Goal: Communication & Community: Answer question/provide support

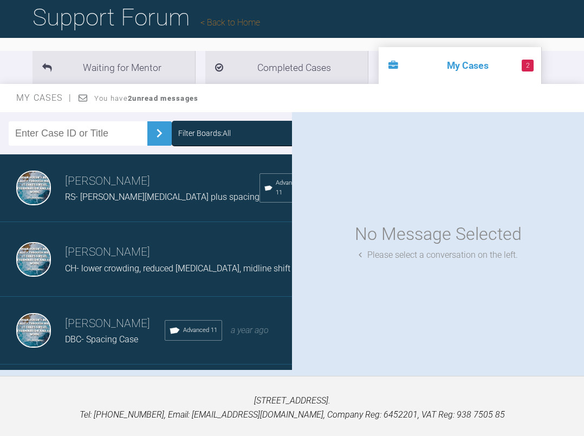
scroll to position [82, 0]
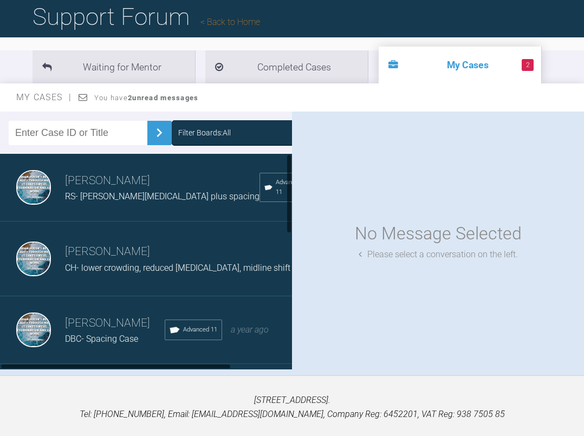
click at [86, 331] on h3 "[PERSON_NAME]" at bounding box center [115, 323] width 100 height 18
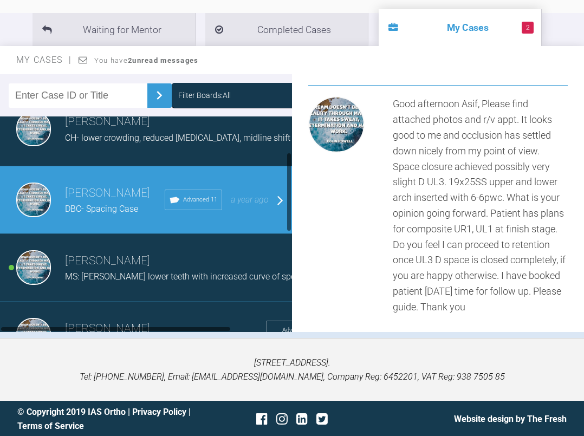
scroll to position [97, 0]
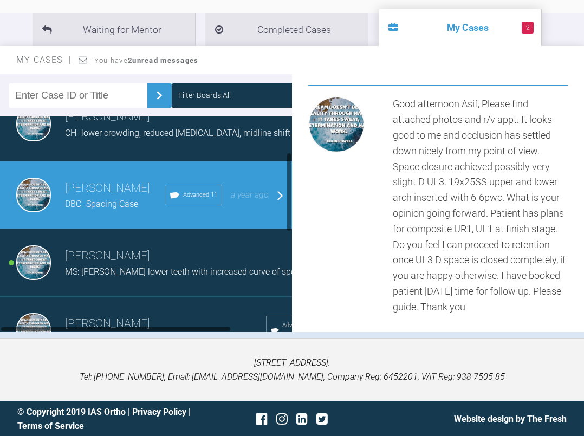
click at [103, 265] on h3 "[PERSON_NAME]" at bounding box center [182, 256] width 234 height 18
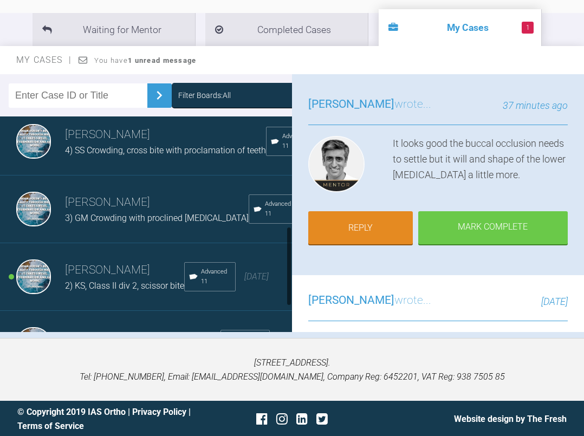
scroll to position [306, 0]
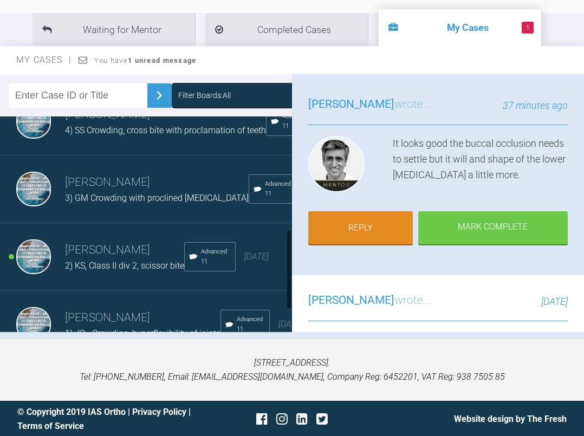
click at [129, 259] on h3 "[PERSON_NAME]" at bounding box center [124, 250] width 119 height 18
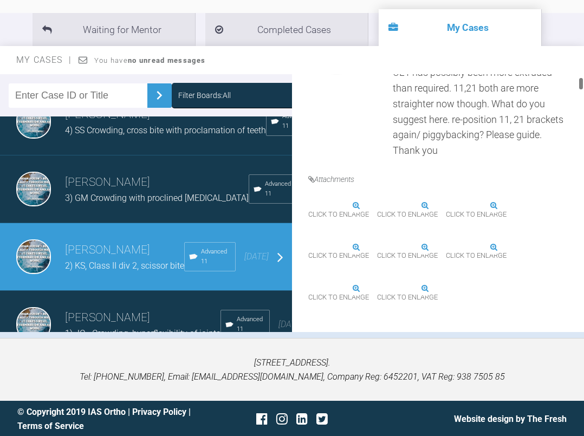
scroll to position [377, 0]
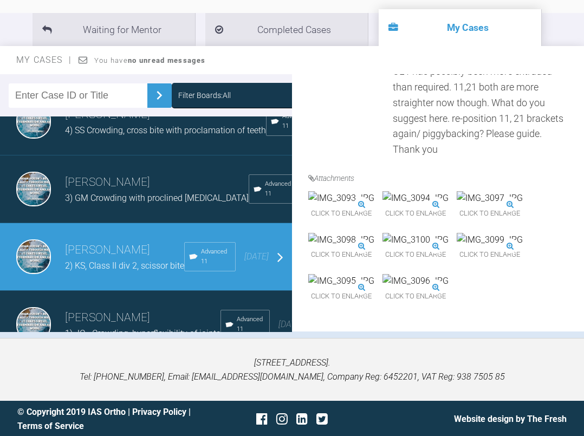
click at [448, 205] on img at bounding box center [415, 198] width 66 height 14
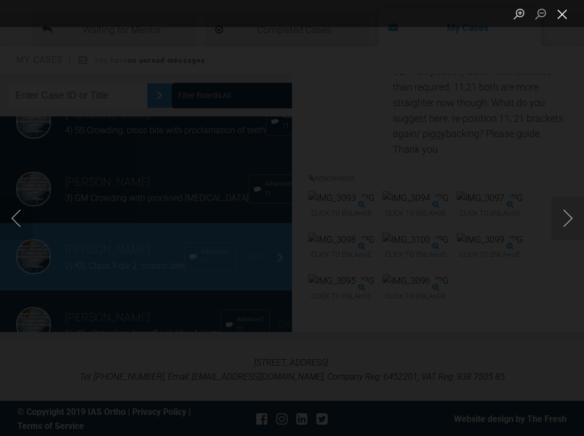
click at [565, 14] on button "Close lightbox" at bounding box center [562, 13] width 22 height 19
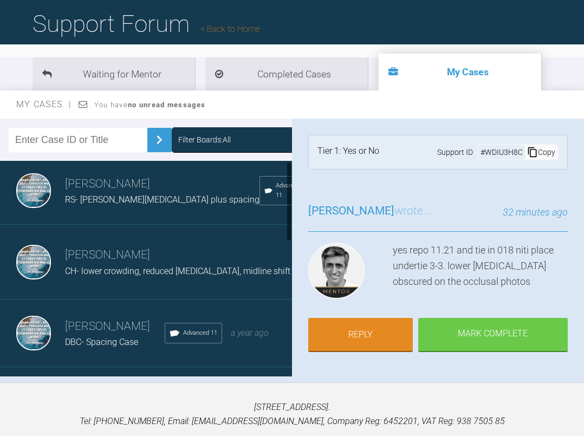
scroll to position [0, 0]
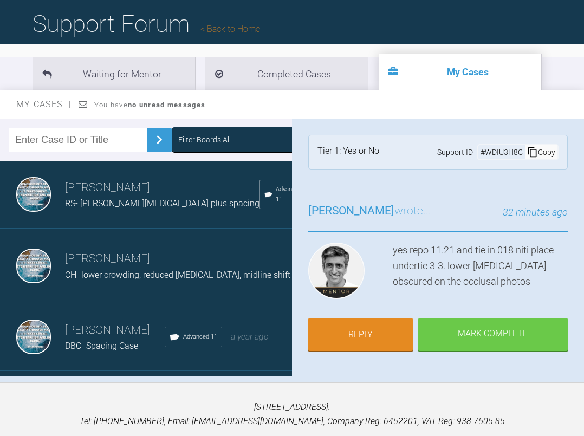
click at [109, 206] on span "RS- [PERSON_NAME][MEDICAL_DATA] plus spacing" at bounding box center [162, 203] width 194 height 10
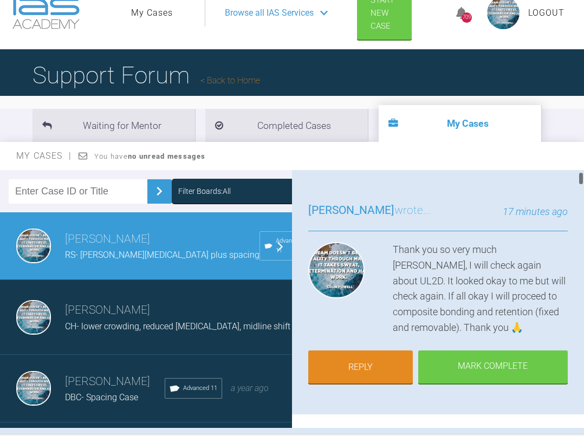
scroll to position [56, 0]
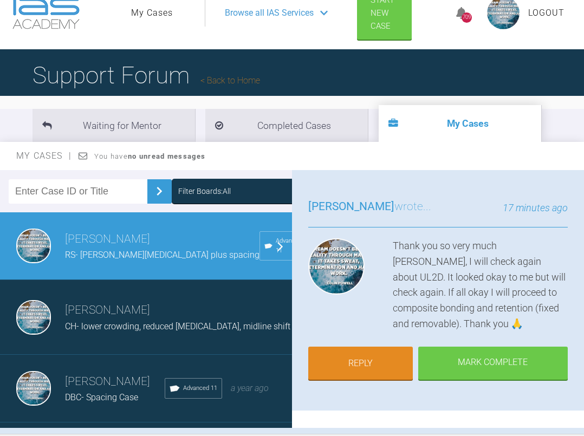
click at [95, 391] on h3 "[PERSON_NAME]" at bounding box center [115, 382] width 100 height 18
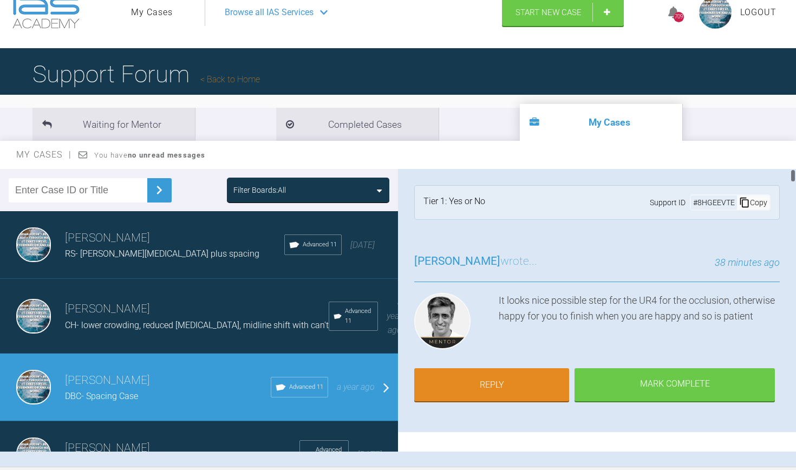
scroll to position [0, 0]
click at [506, 380] on link "Reply" at bounding box center [491, 386] width 155 height 34
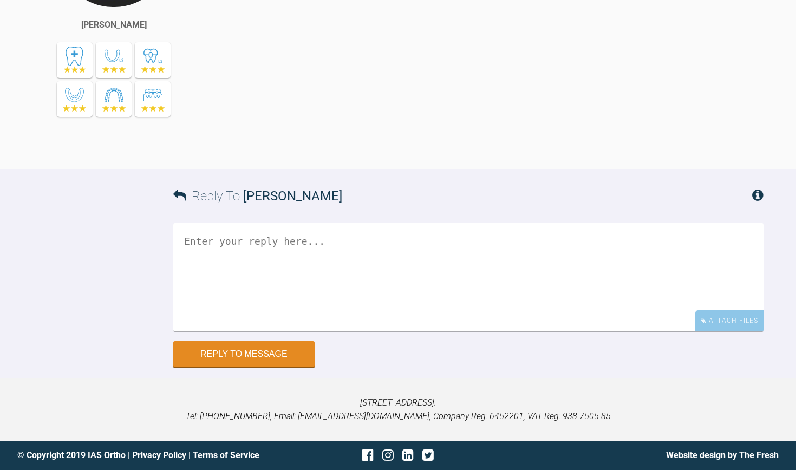
scroll to position [18917, 0]
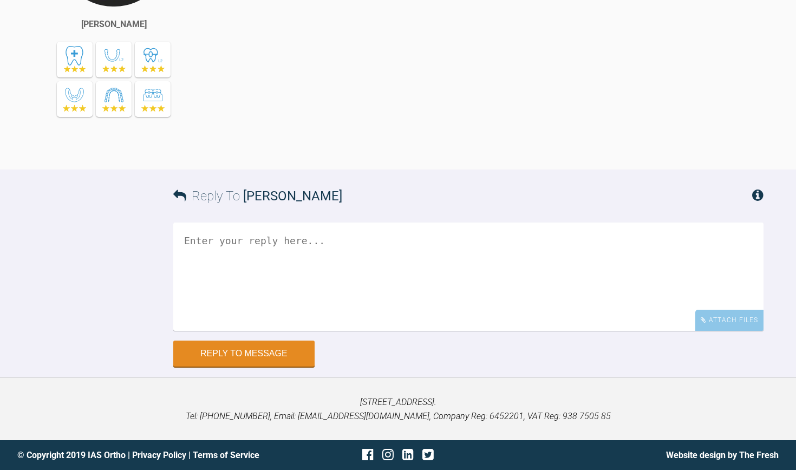
click at [253, 331] on textarea at bounding box center [468, 277] width 590 height 108
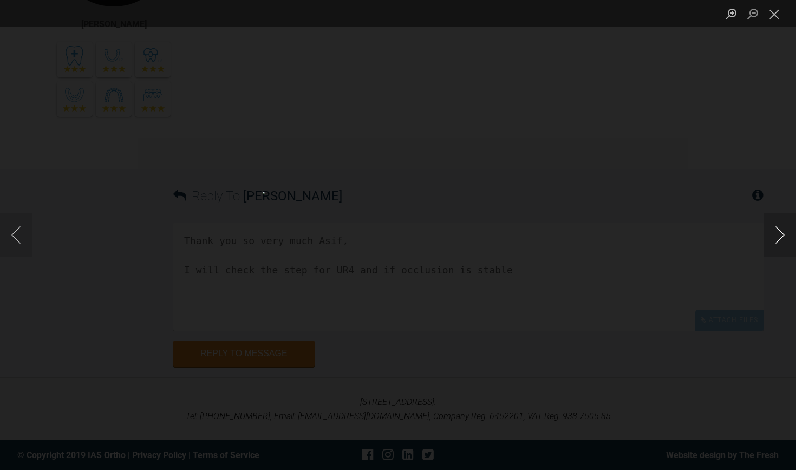
click at [583, 233] on button "Next image" at bounding box center [779, 234] width 32 height 43
click at [583, 234] on button "Next image" at bounding box center [779, 234] width 32 height 43
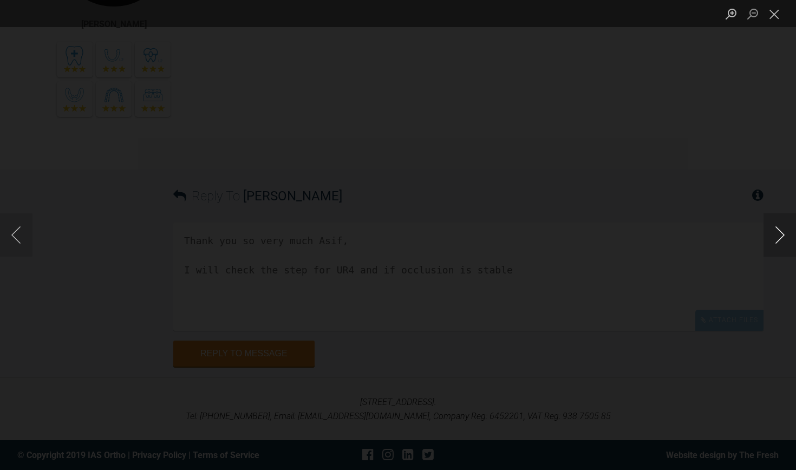
click at [583, 234] on button "Next image" at bounding box center [779, 234] width 32 height 43
click at [18, 229] on button "Previous image" at bounding box center [16, 234] width 32 height 43
click at [8, 232] on button "Previous image" at bounding box center [16, 234] width 32 height 43
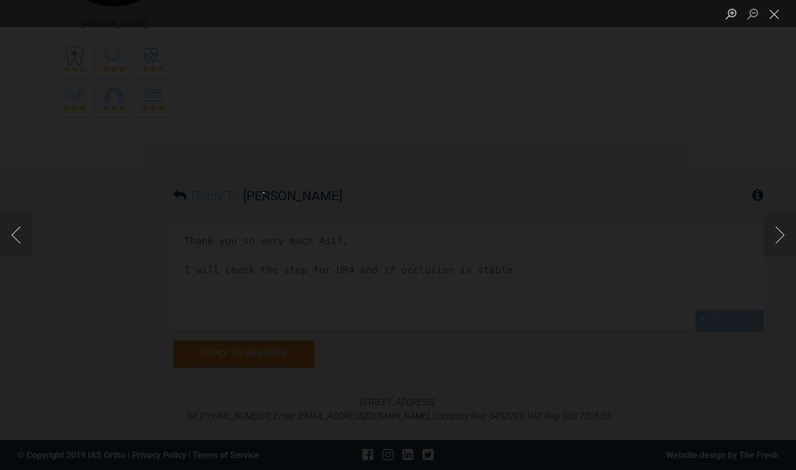
click at [583, 231] on button "Next image" at bounding box center [779, 234] width 32 height 43
click at [583, 243] on button "Next image" at bounding box center [779, 234] width 32 height 43
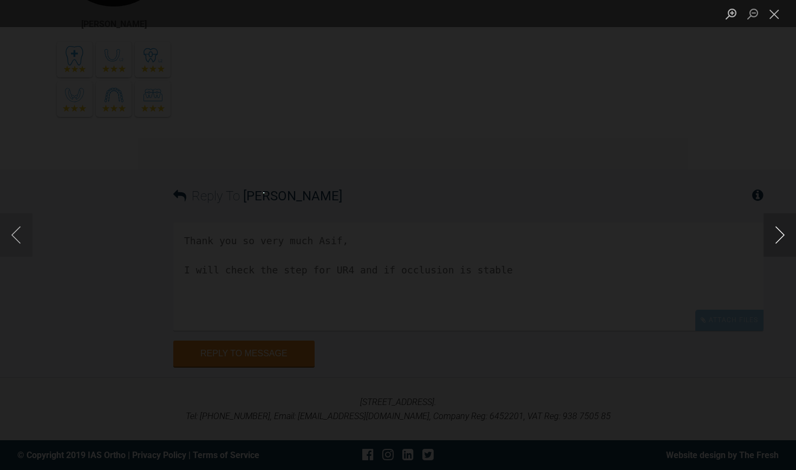
click at [583, 243] on button "Next image" at bounding box center [779, 234] width 32 height 43
click at [583, 12] on button "Close lightbox" at bounding box center [774, 13] width 22 height 19
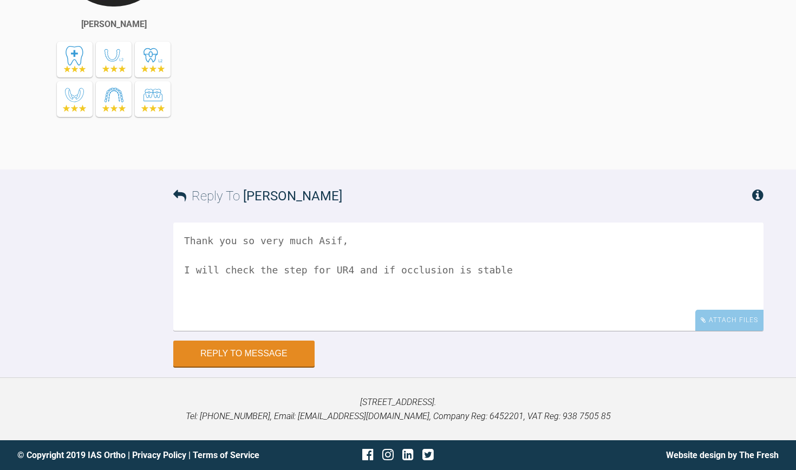
scroll to position [18962, 0]
click at [448, 331] on textarea "Thank you so very much Asif, I will check the step for UR4 and if occlusion is …" at bounding box center [468, 277] width 590 height 108
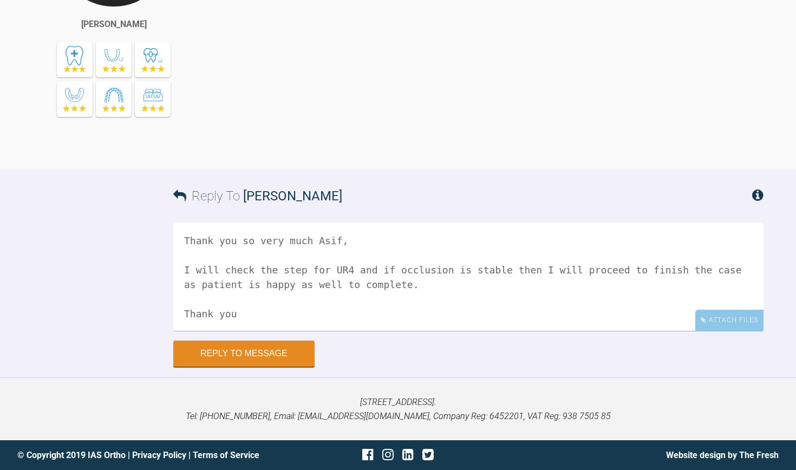
scroll to position [19023, 0]
type textarea "Thank you so very much Asif, I will check the step for UR4 and if occlusion is …"
click at [280, 363] on button "Reply to Message" at bounding box center [243, 355] width 141 height 26
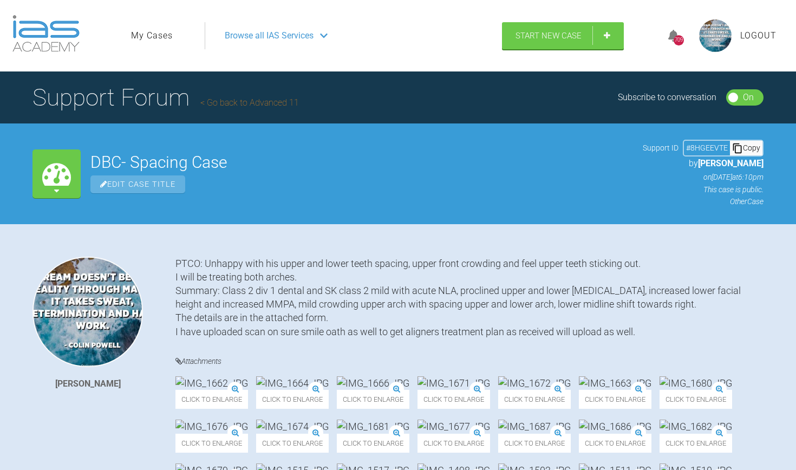
scroll to position [0, 0]
click at [165, 34] on link "My Cases" at bounding box center [152, 36] width 42 height 14
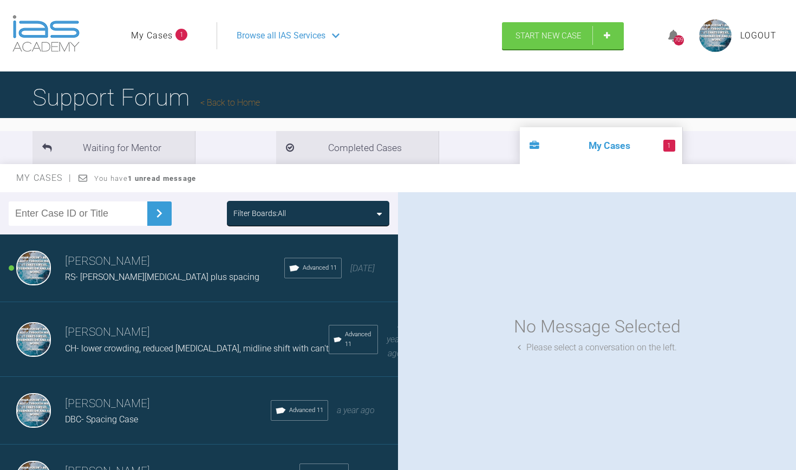
click at [141, 278] on span "RS- [PERSON_NAME][MEDICAL_DATA] plus spacing" at bounding box center [162, 277] width 194 height 10
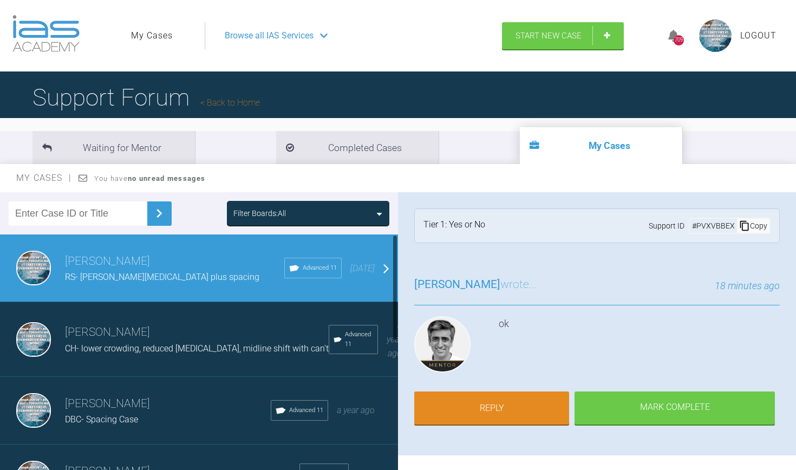
click at [92, 402] on h3 "[PERSON_NAME]" at bounding box center [168, 404] width 206 height 18
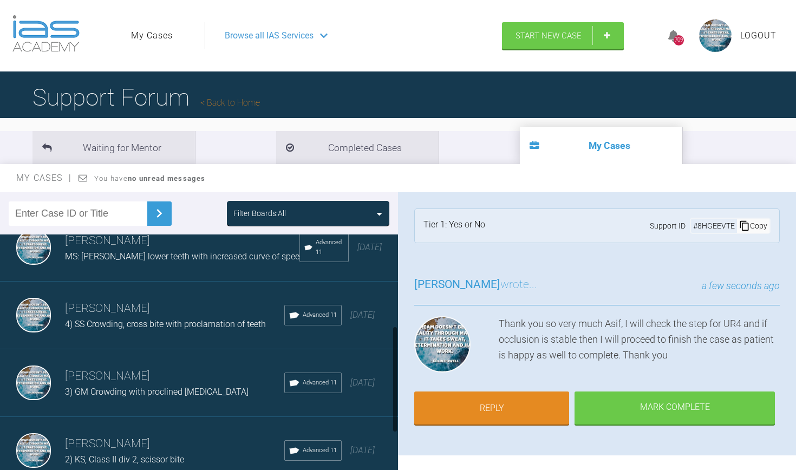
scroll to position [197, 0]
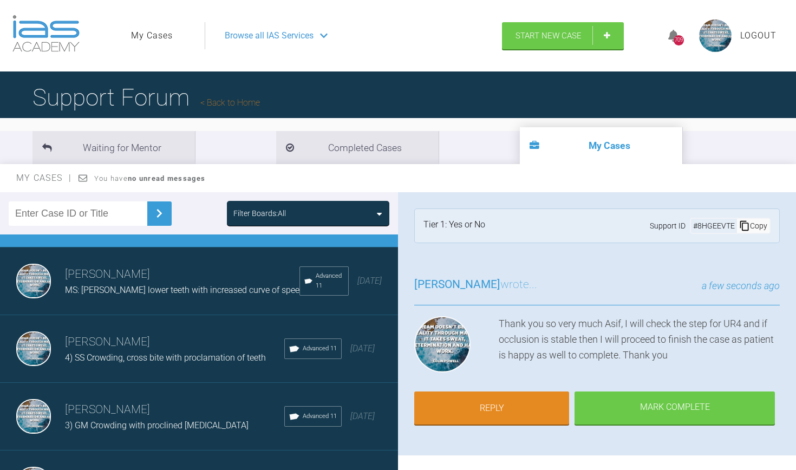
click at [136, 285] on span "MS: [PERSON_NAME] lower teeth with increased curve of spee" at bounding box center [182, 290] width 234 height 10
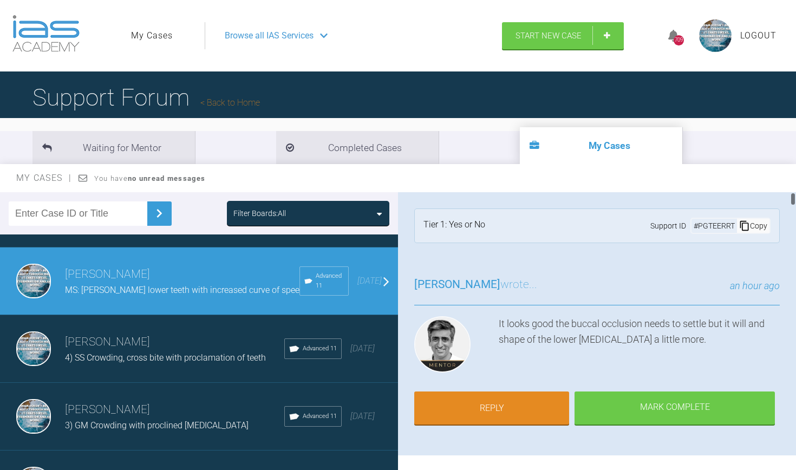
scroll to position [0, 0]
click at [487, 405] on link "Reply" at bounding box center [491, 410] width 155 height 34
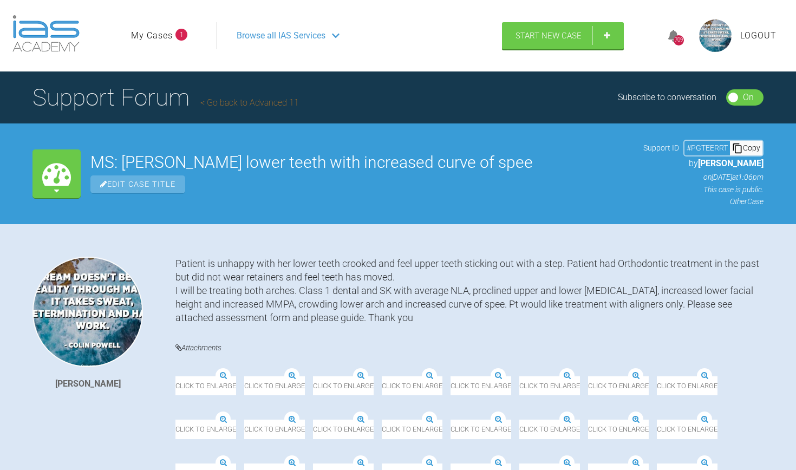
scroll to position [23329, 0]
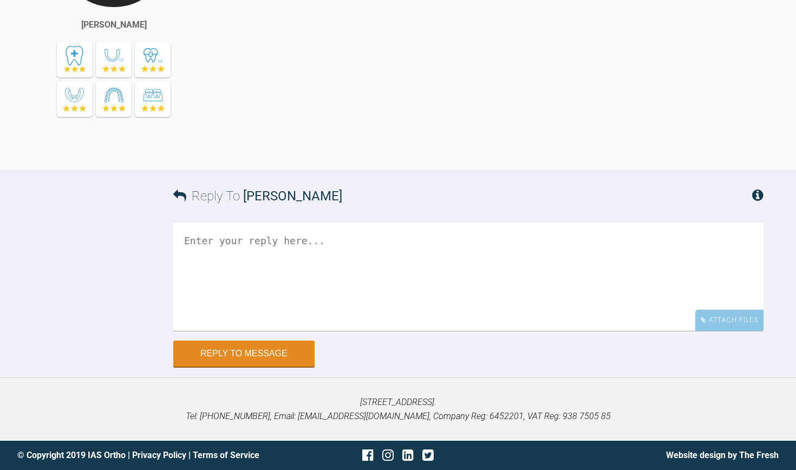
click at [381, 252] on textarea at bounding box center [468, 277] width 590 height 108
type textarea "Thank you so very much for your feedback."
click at [289, 353] on button "Reply to Message" at bounding box center [243, 355] width 141 height 26
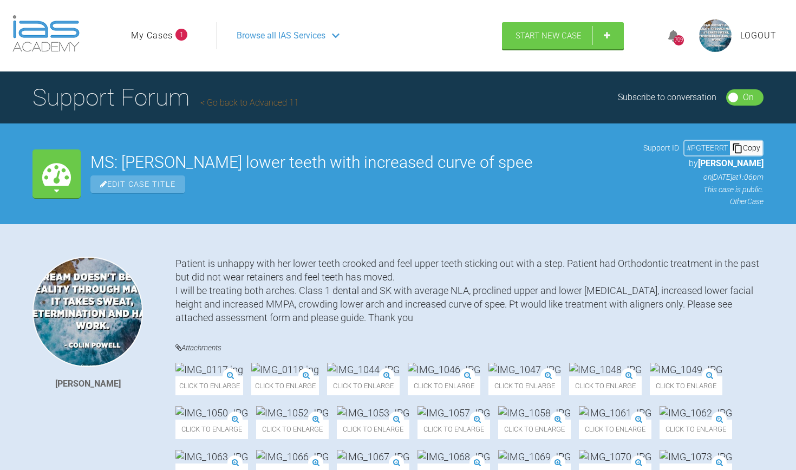
scroll to position [0, 0]
click at [164, 37] on link "My Cases" at bounding box center [152, 36] width 42 height 14
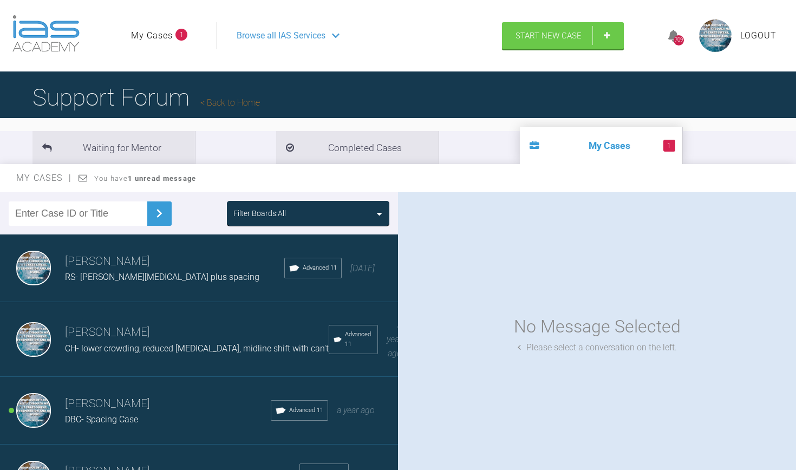
click at [138, 275] on span "RS- [PERSON_NAME][MEDICAL_DATA] plus spacing" at bounding box center [162, 277] width 194 height 10
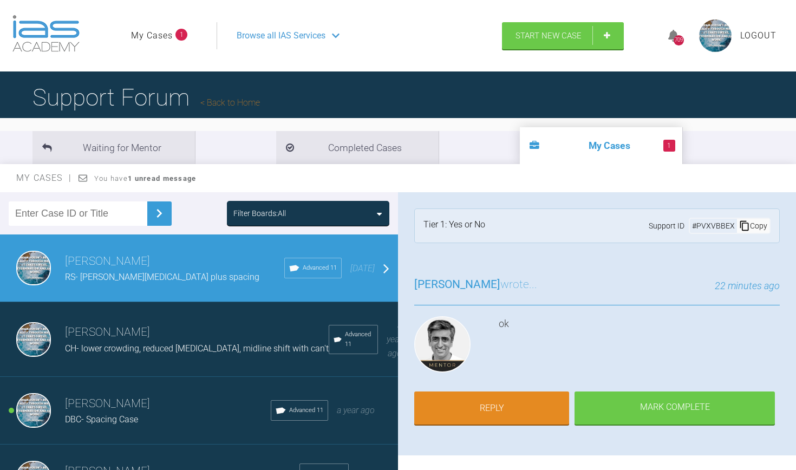
click at [94, 414] on span "DBC- Spacing Case" at bounding box center [101, 419] width 73 height 10
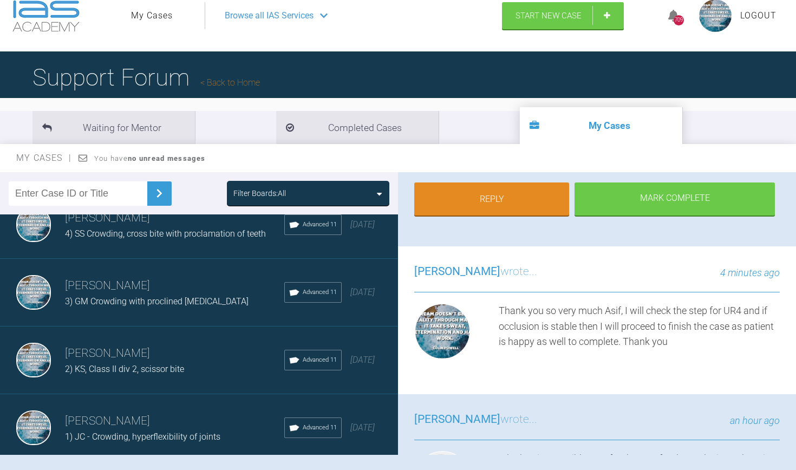
scroll to position [21, 0]
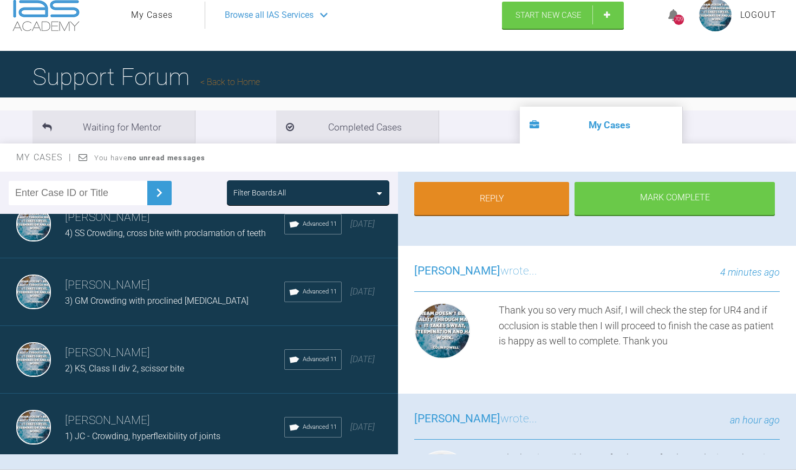
click at [100, 362] on div "2) KS, Class II div 2, scissor bite" at bounding box center [174, 369] width 219 height 14
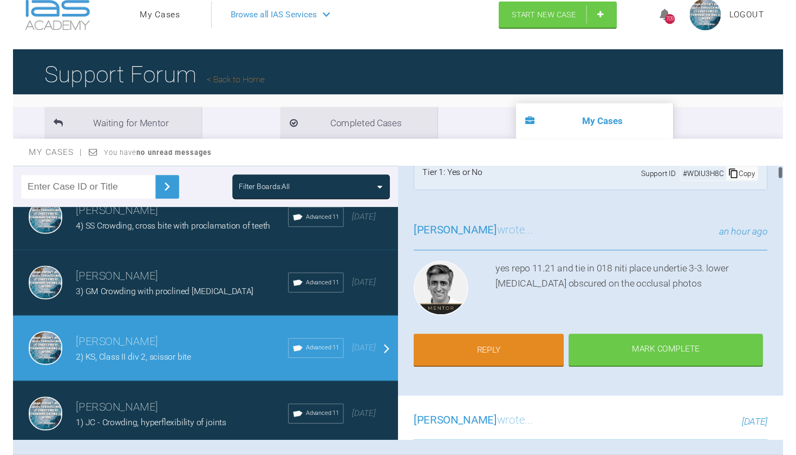
scroll to position [14, 0]
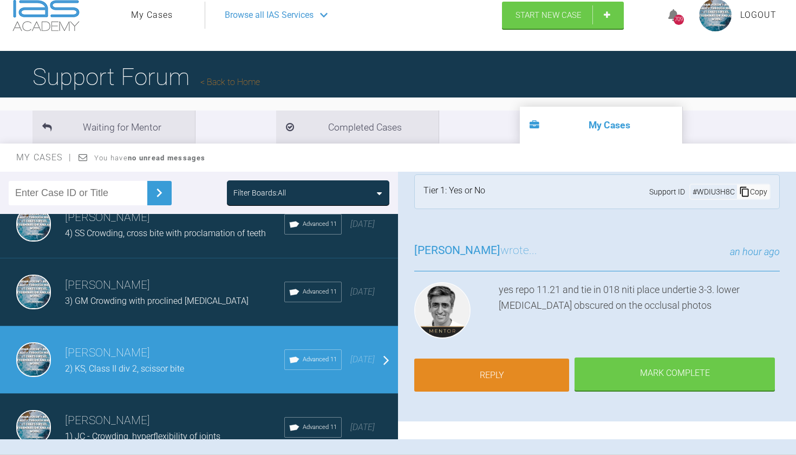
click at [530, 368] on link "Reply" at bounding box center [491, 375] width 155 height 34
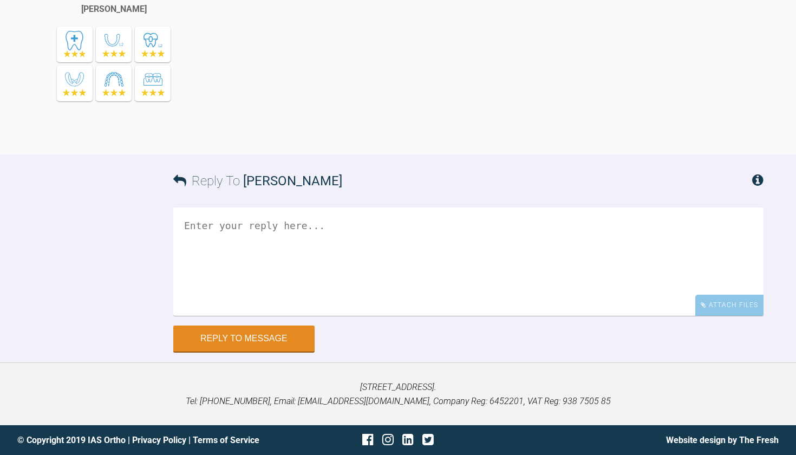
scroll to position [36222, 0]
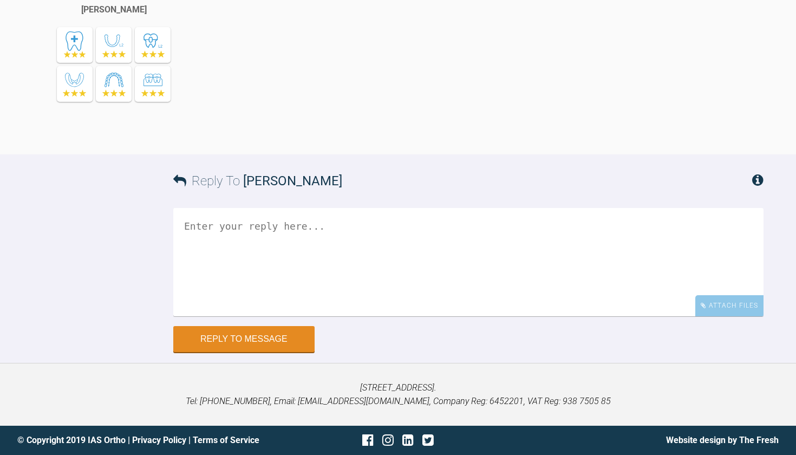
click at [322, 240] on textarea at bounding box center [468, 262] width 590 height 108
click at [325, 316] on textarea "Thank you so very much Asif, I will repo 11,21 and tie in 0.18 nits with underl…" at bounding box center [468, 262] width 590 height 108
click at [460, 316] on textarea "Thank you so very much Asif, I will repo 11,21 and tie in 0.18 niti with underl…" at bounding box center [468, 262] width 590 height 108
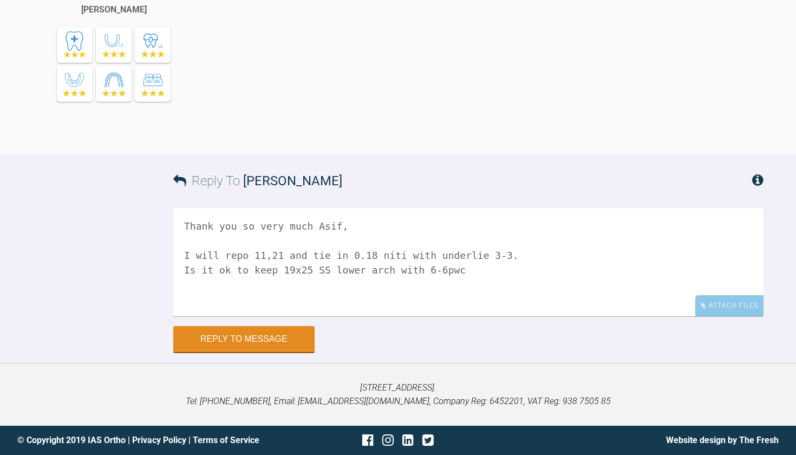
click at [374, 316] on textarea "Thank you so very much Asif, I will repo 11,21 and tie in 0.18 niti with underl…" at bounding box center [468, 262] width 590 height 108
click at [417, 316] on textarea "Thank you so very much Asif, I will repo 11,21 and tie in 0.18 niti with underl…" at bounding box center [468, 262] width 590 height 108
click at [381, 316] on textarea "Thank you so very much Asif, I will repo 11,21 and tie in 0.18 niti with underl…" at bounding box center [468, 262] width 590 height 108
click at [423, 316] on textarea "Thank you so very much Asif, I will repo 11,21 and tie in 0.18 niti with undert…" at bounding box center [468, 262] width 590 height 108
click at [327, 316] on textarea "Thank you so very much Asif, I will repo 11,21 and tie in 0.18 niti with undert…" at bounding box center [468, 262] width 590 height 108
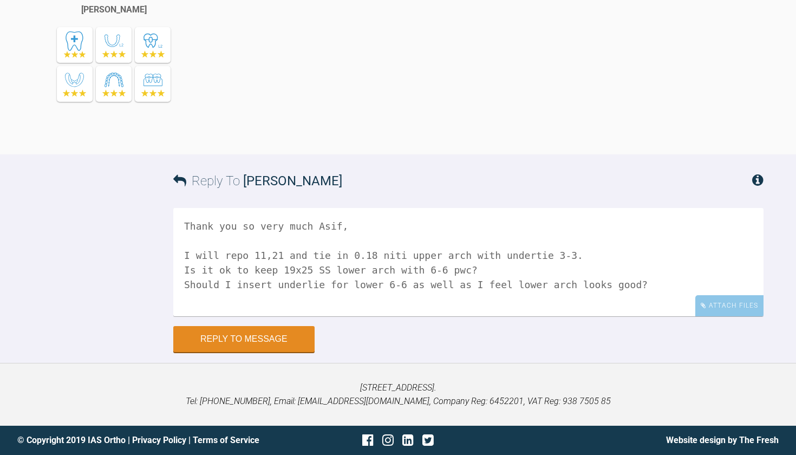
click at [472, 316] on textarea "Thank you so very much Asif, I will repo 11,21 and tie in 0.18 niti upper arch …" at bounding box center [468, 262] width 590 height 108
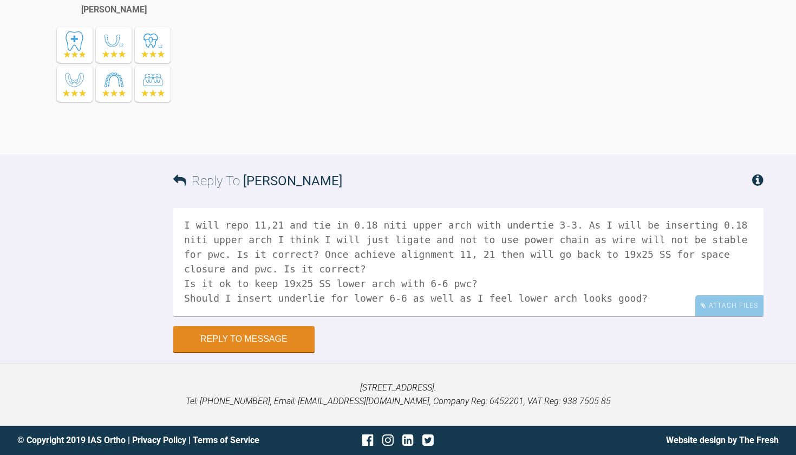
scroll to position [30, 0]
click at [546, 316] on textarea "Thank you so very much Asif, I will repo 11,21 and tie in 0.18 niti upper arch …" at bounding box center [468, 262] width 590 height 108
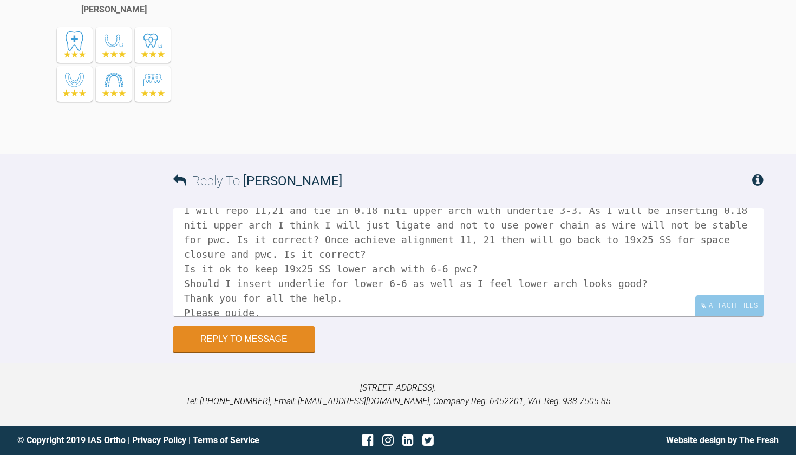
scroll to position [36155, 0]
type textarea "Thank you so very much Asif, I will repo 11,21 and tie in 0.18 niti upper arch …"
click at [293, 353] on button "Reply to Message" at bounding box center [243, 340] width 141 height 26
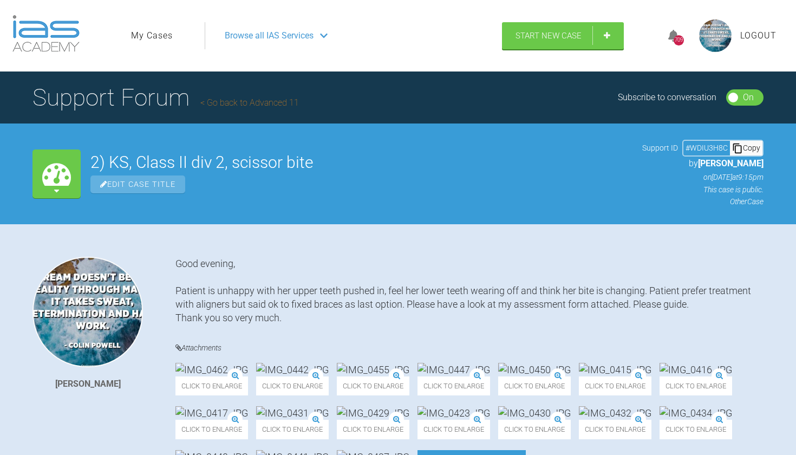
scroll to position [0, 0]
click at [154, 36] on link "My Cases" at bounding box center [152, 36] width 42 height 14
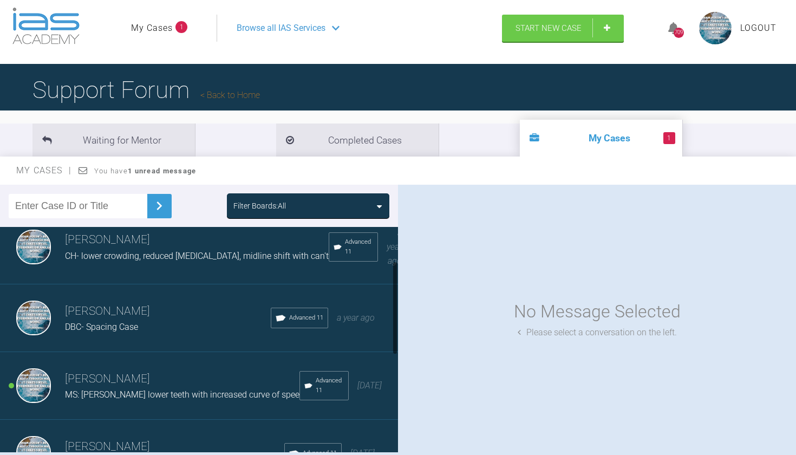
scroll to position [92, 0]
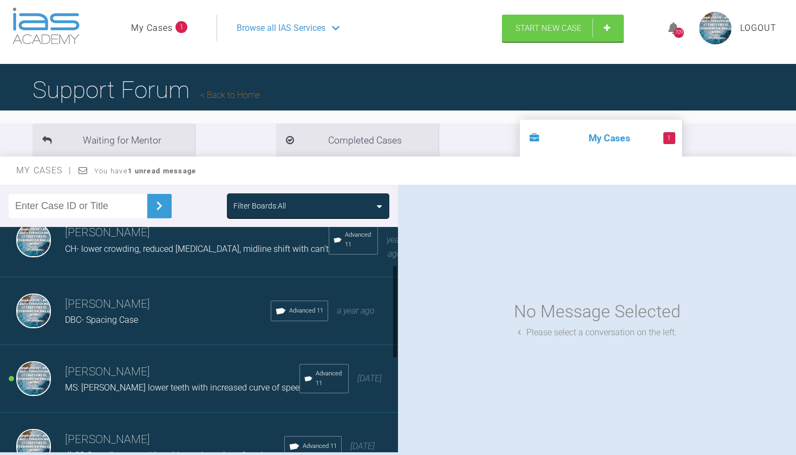
click at [136, 366] on h3 "[PERSON_NAME]" at bounding box center [182, 372] width 234 height 18
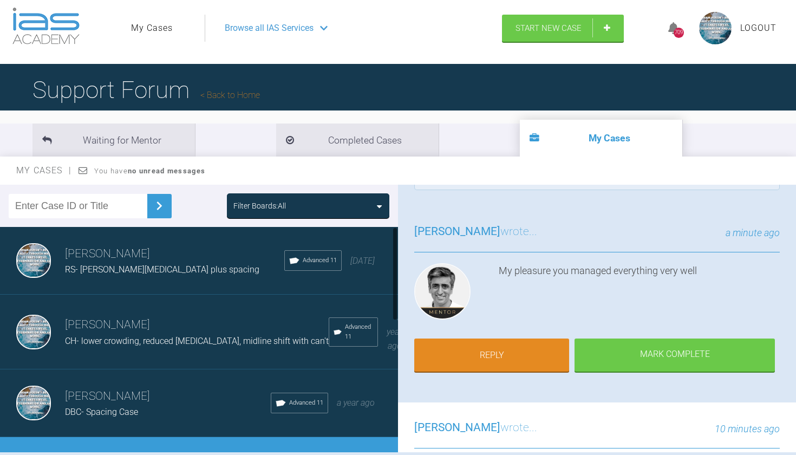
scroll to position [0, 0]
click at [129, 265] on span "RS- [PERSON_NAME][MEDICAL_DATA] plus spacing" at bounding box center [162, 269] width 194 height 10
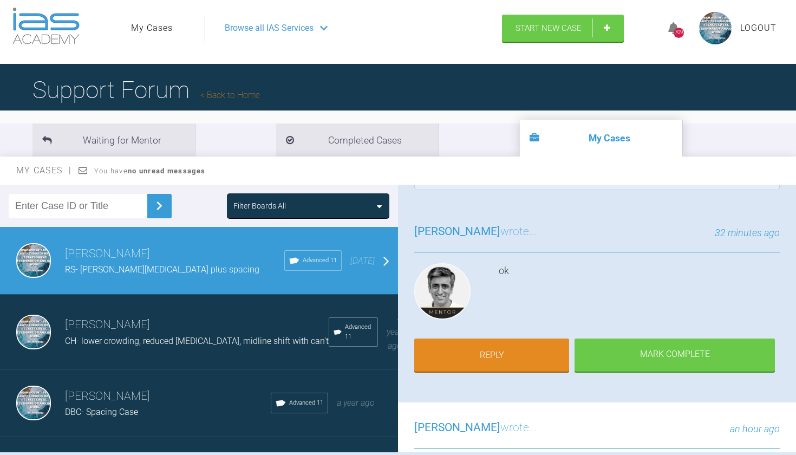
click at [124, 345] on div "Waseem Farooq CH- lower crowding, reduced overbite, midline shift with can't Ad…" at bounding box center [199, 332] width 398 height 75
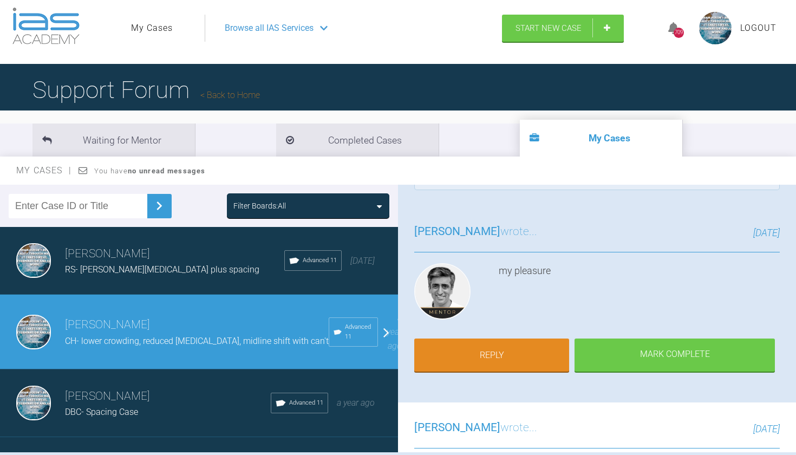
click at [128, 392] on h3 "[PERSON_NAME]" at bounding box center [168, 396] width 206 height 18
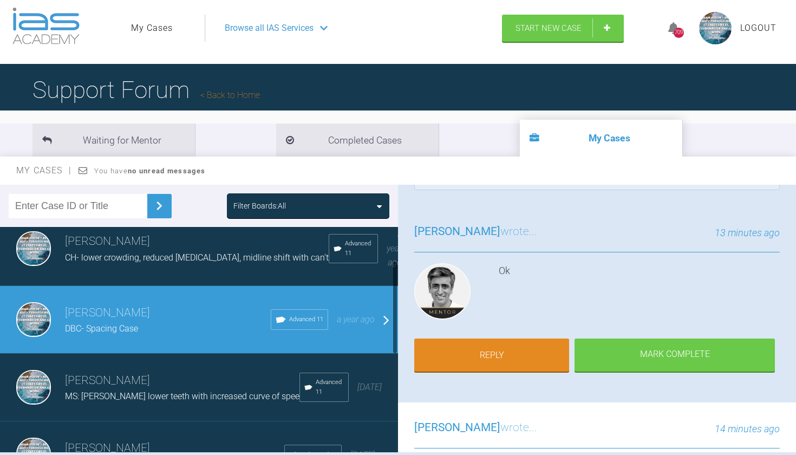
scroll to position [93, 0]
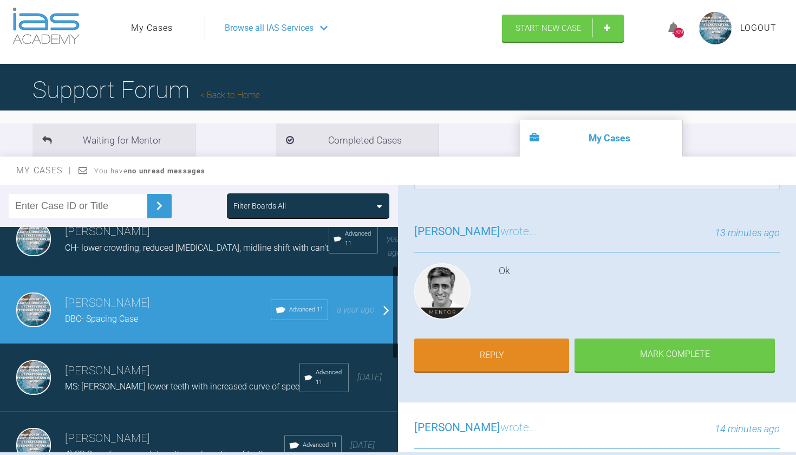
click at [190, 368] on h3 "[PERSON_NAME]" at bounding box center [182, 371] width 234 height 18
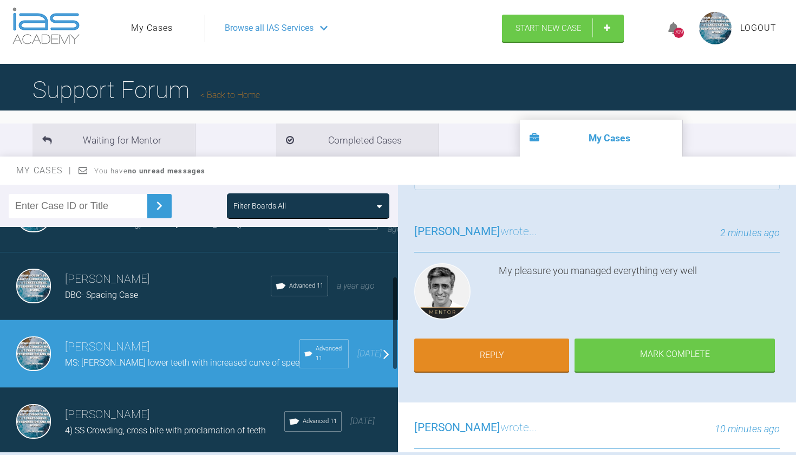
scroll to position [119, 0]
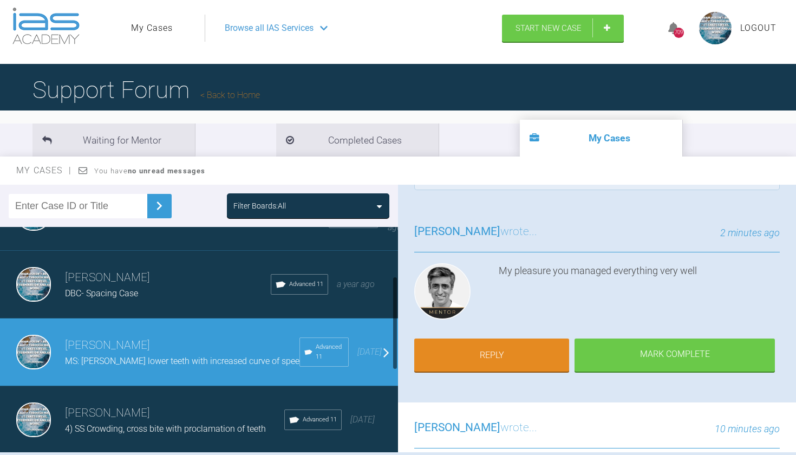
click at [161, 404] on h3 "[PERSON_NAME]" at bounding box center [174, 413] width 219 height 18
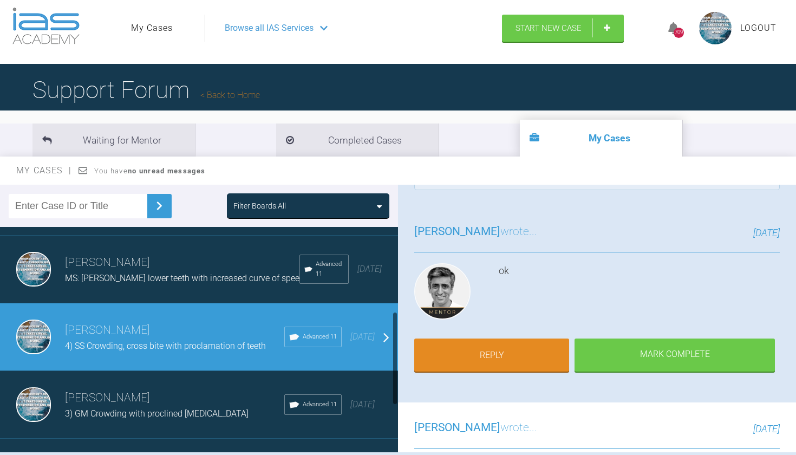
scroll to position [205, 0]
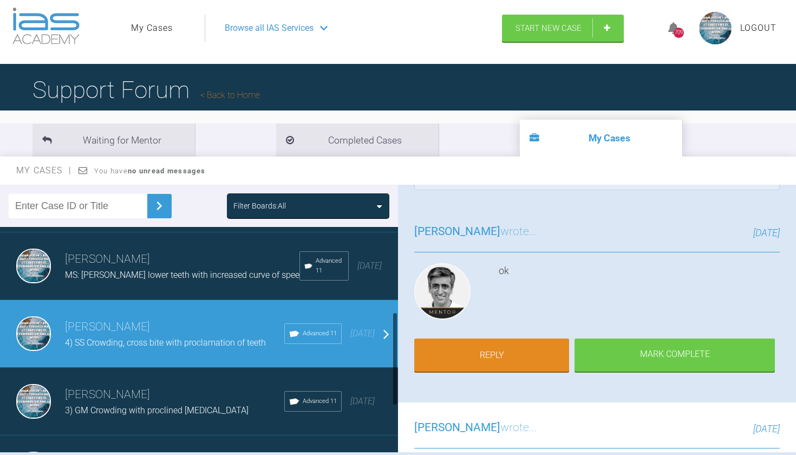
click at [156, 405] on span "3) GM Crowding with proclined [MEDICAL_DATA]" at bounding box center [157, 410] width 184 height 10
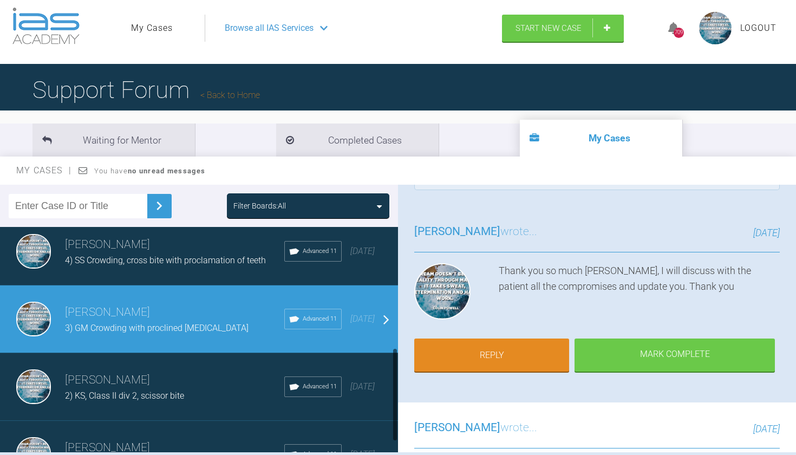
scroll to position [291, 0]
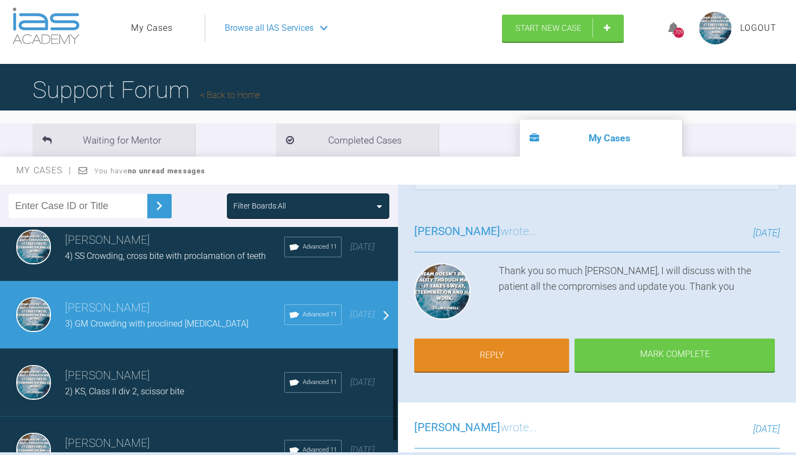
click at [156, 404] on div "Waseem Farooq 2) KS, Class II div 2, scissor bite Advanced 11 2 years ago" at bounding box center [199, 383] width 398 height 68
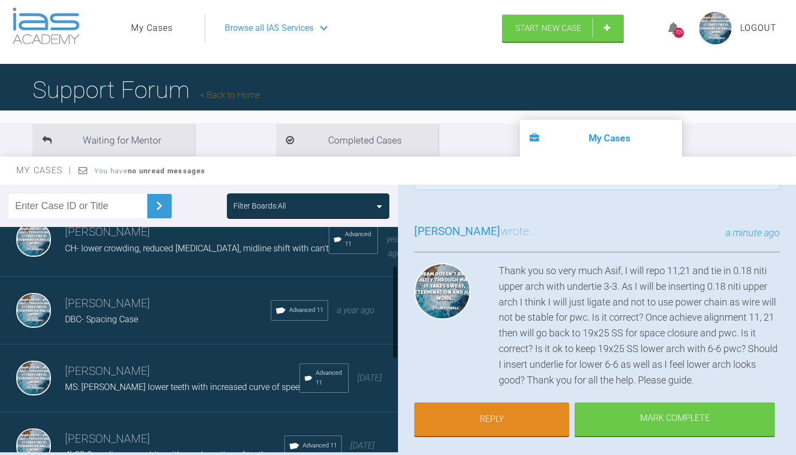
scroll to position [94, 0]
click at [161, 361] on h3 "[PERSON_NAME]" at bounding box center [182, 370] width 234 height 18
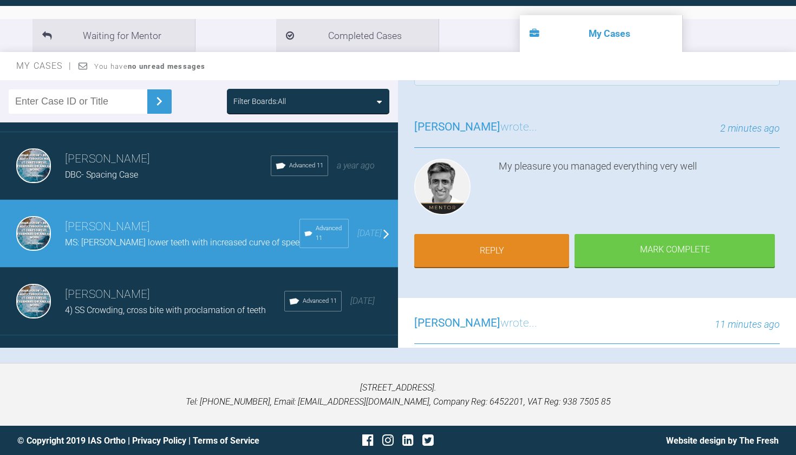
scroll to position [112, 0]
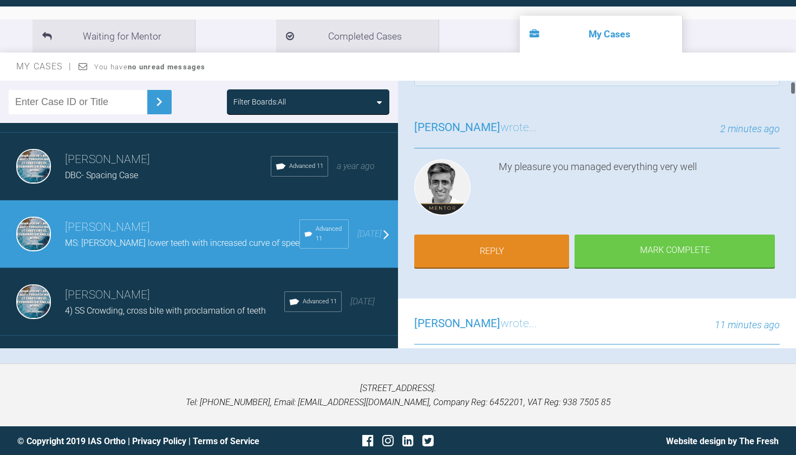
click at [583, 331] on div "Waseem Farooq wrote... 11 minutes ago" at bounding box center [597, 330] width 366 height 30
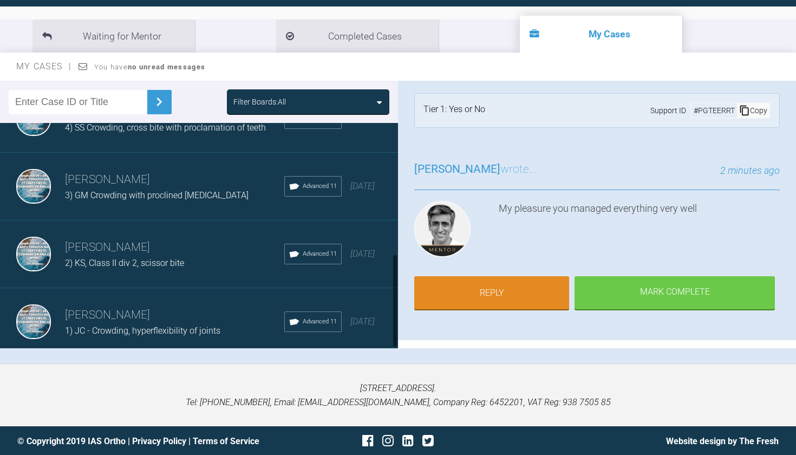
click at [169, 246] on h3 "[PERSON_NAME]" at bounding box center [174, 247] width 219 height 18
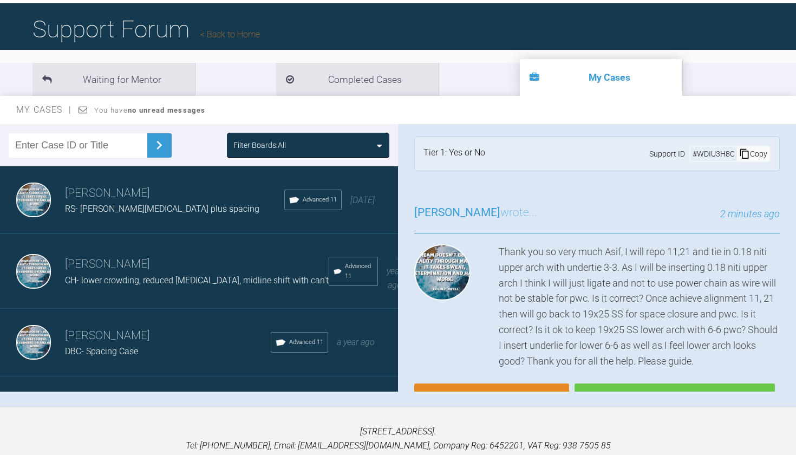
scroll to position [66, 0]
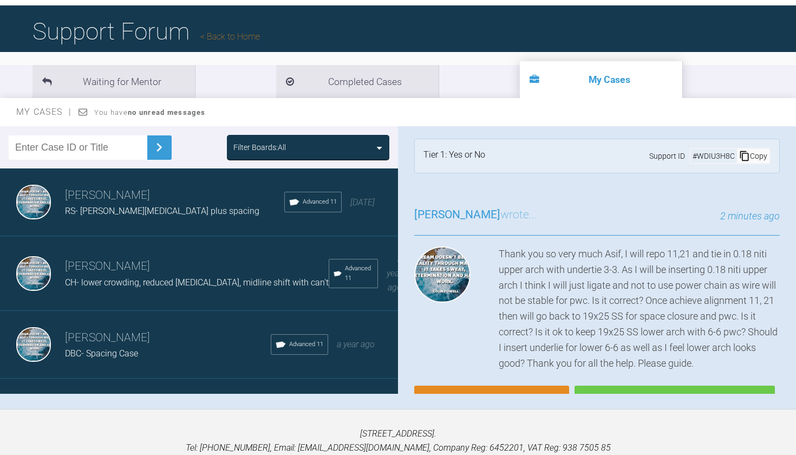
click at [520, 77] on li "My Cases" at bounding box center [601, 79] width 162 height 37
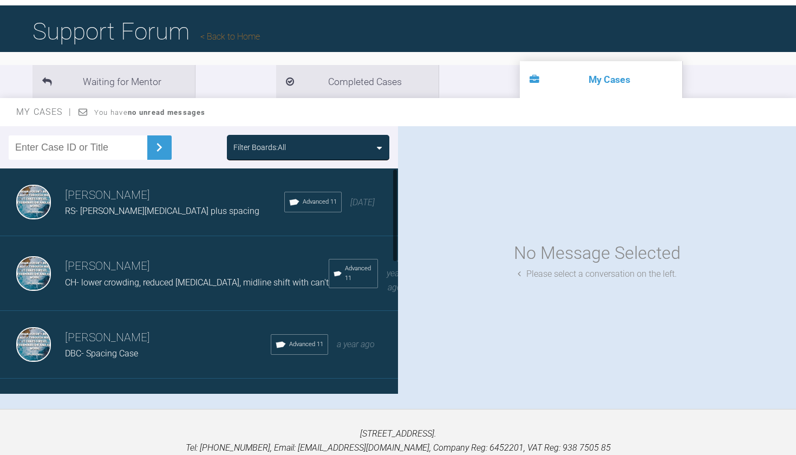
click at [165, 209] on span "RS- [PERSON_NAME][MEDICAL_DATA] plus spacing" at bounding box center [162, 211] width 194 height 10
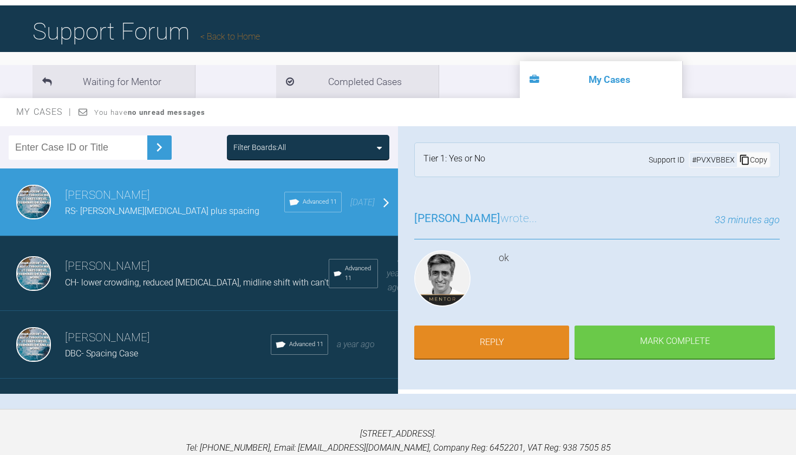
click at [110, 279] on span "CH- lower crowding, reduced [MEDICAL_DATA], midline shift with can't" at bounding box center [197, 282] width 264 height 10
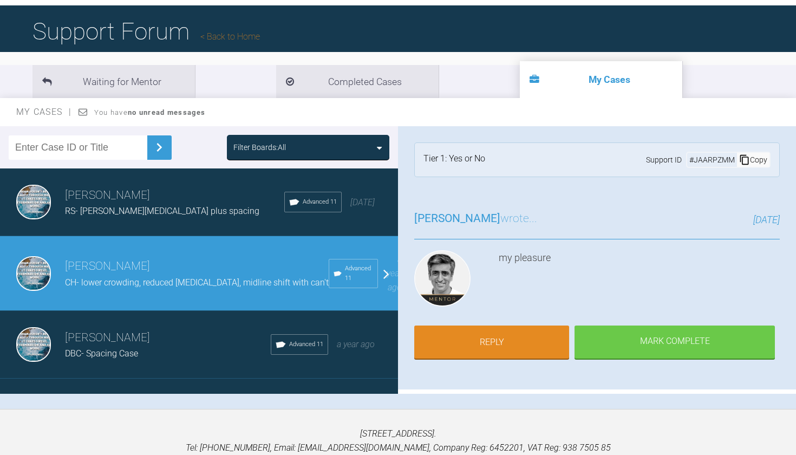
click at [103, 348] on span "DBC- Spacing Case" at bounding box center [101, 353] width 73 height 10
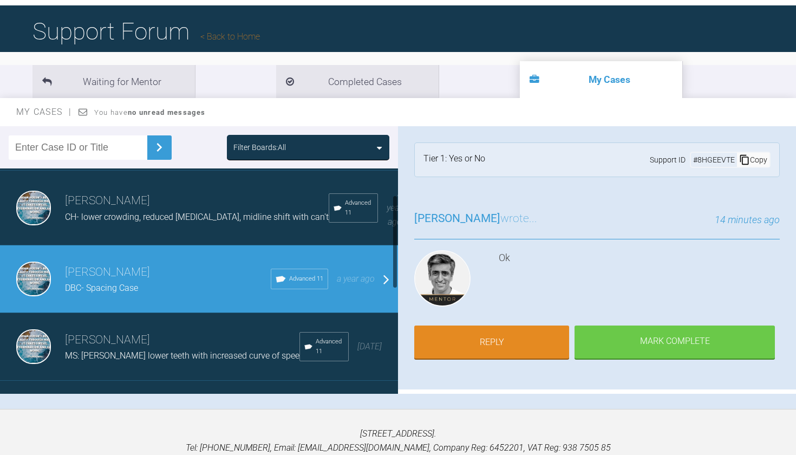
scroll to position [67, 0]
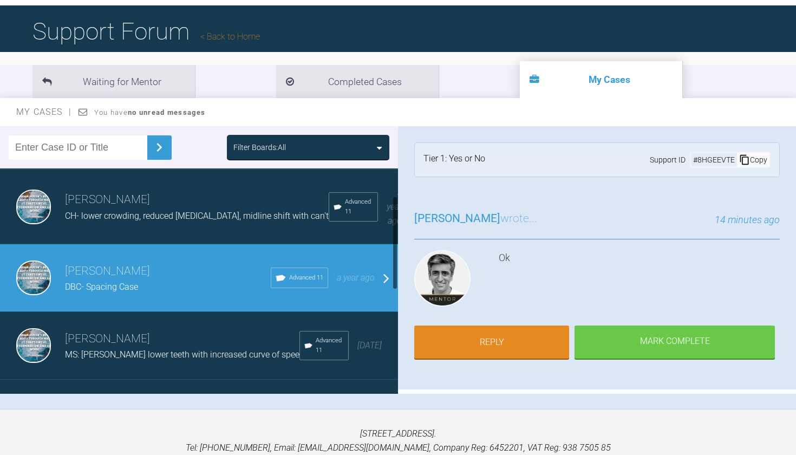
click at [103, 349] on span "MS: [PERSON_NAME] lower teeth with increased curve of spee" at bounding box center [182, 354] width 234 height 10
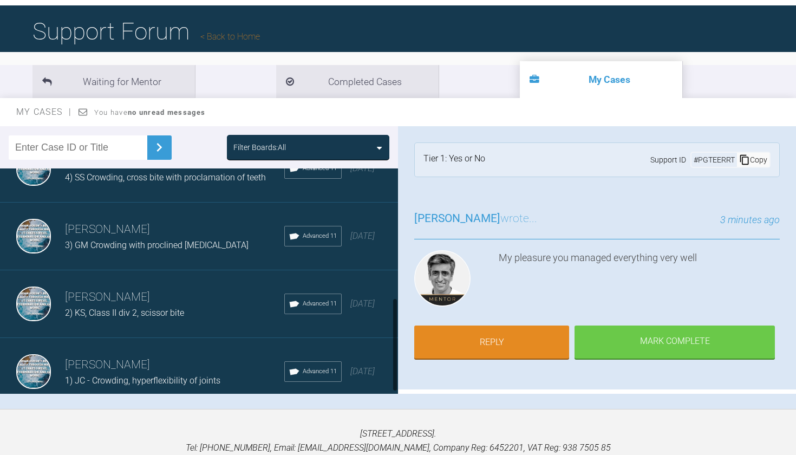
scroll to position [312, 0]
click at [114, 307] on span "2) KS, Class II div 2, scissor bite" at bounding box center [124, 312] width 119 height 10
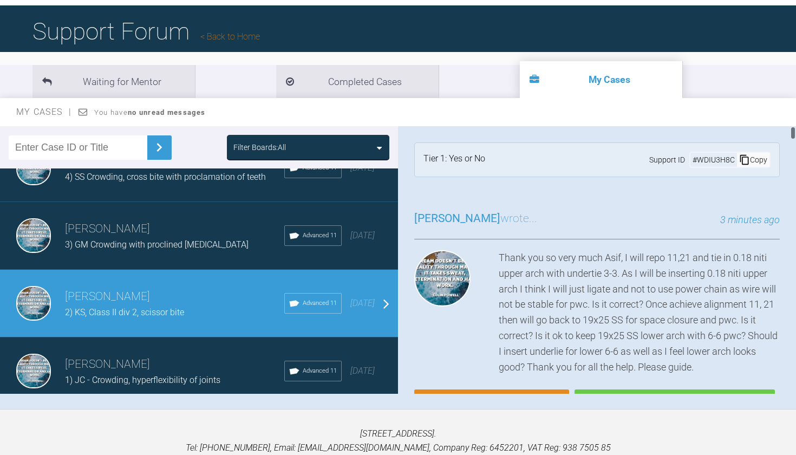
scroll to position [0, 0]
click at [245, 42] on h1 "Support Forum Back to Home" at bounding box center [145, 31] width 227 height 38
click at [247, 38] on link "Back to Home" at bounding box center [230, 36] width 60 height 10
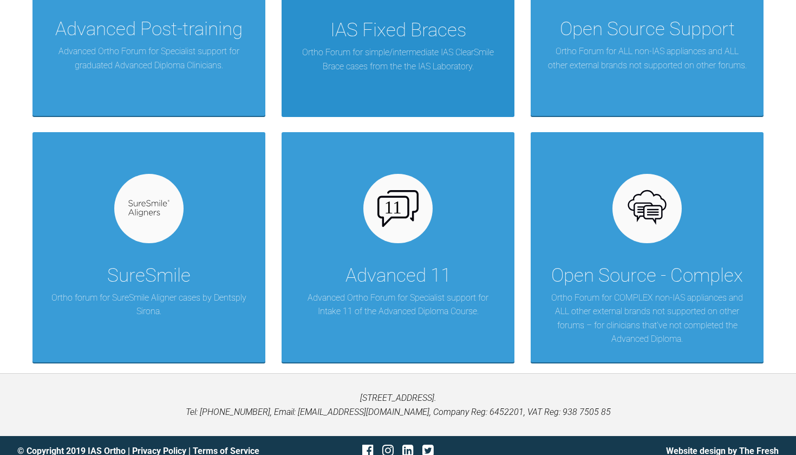
scroll to position [361, 0]
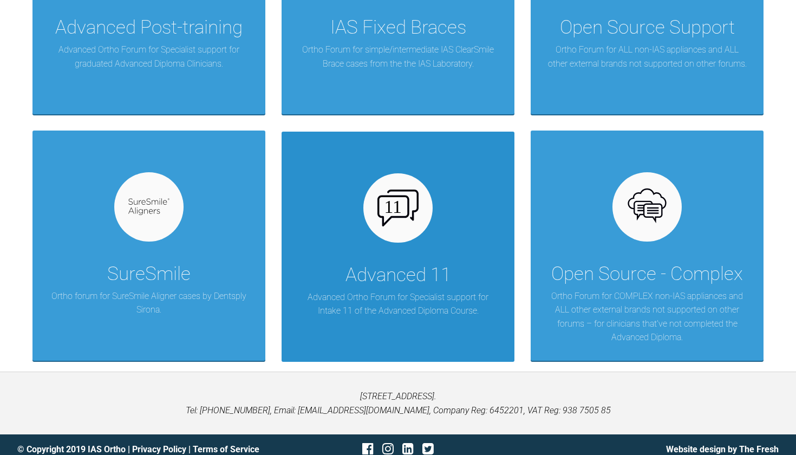
click at [358, 262] on div "Advanced 11" at bounding box center [398, 275] width 106 height 30
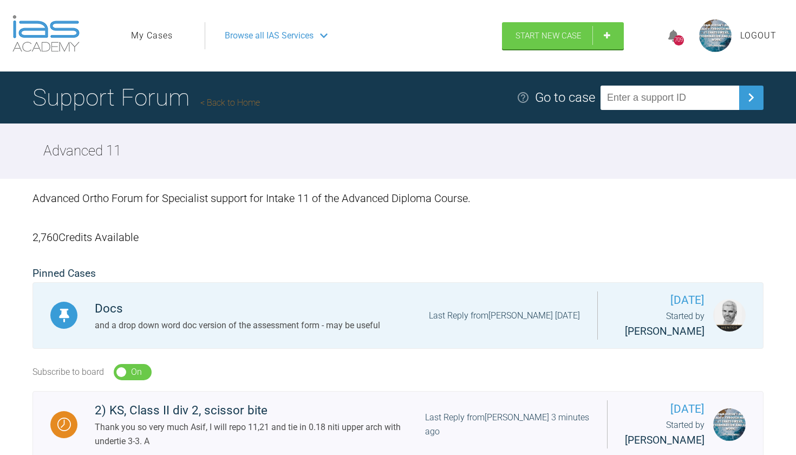
click at [152, 36] on link "My Cases" at bounding box center [152, 36] width 42 height 14
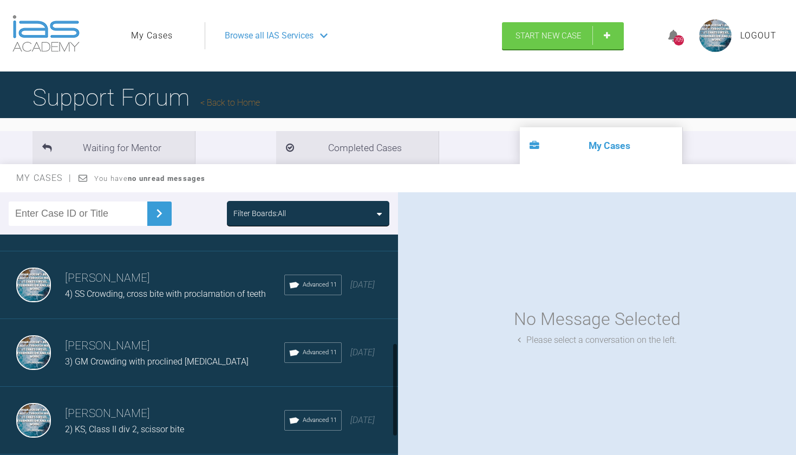
scroll to position [286, 0]
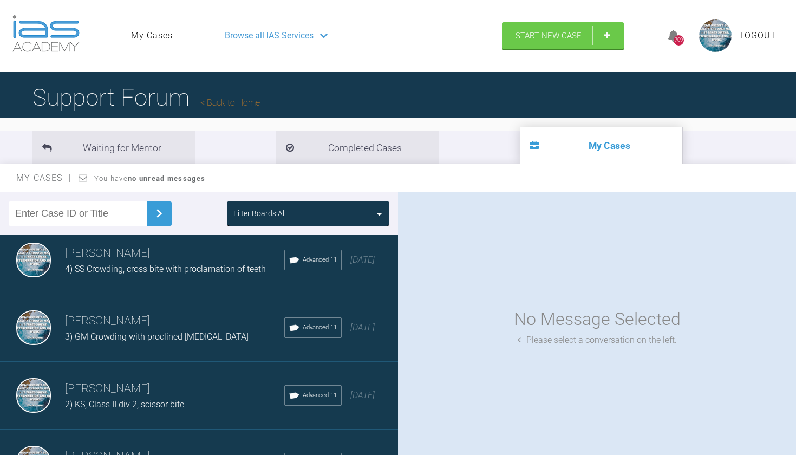
click at [130, 384] on h3 "[PERSON_NAME]" at bounding box center [174, 389] width 219 height 18
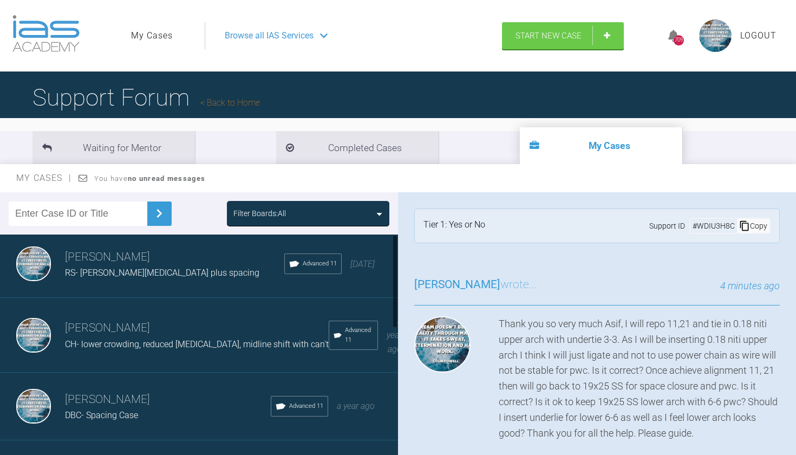
scroll to position [0, 0]
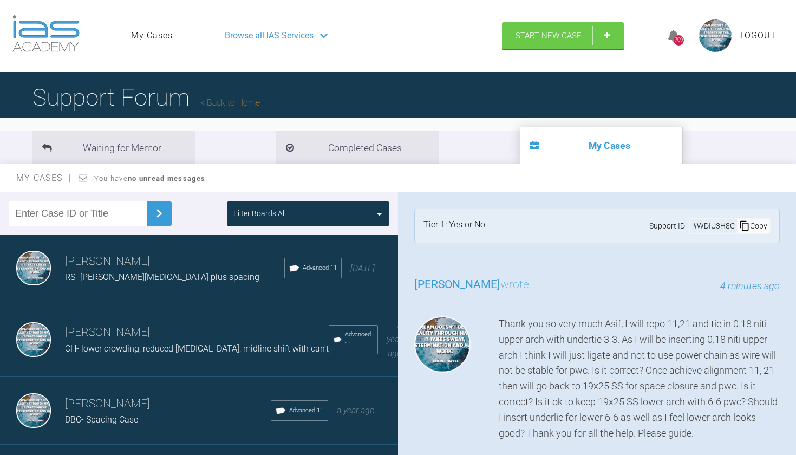
click at [139, 270] on div "RS- [PERSON_NAME][MEDICAL_DATA] plus spacing" at bounding box center [174, 277] width 219 height 14
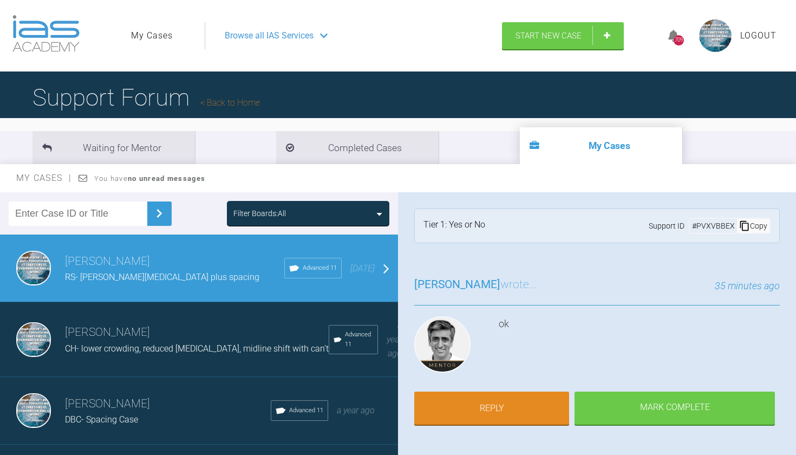
click at [126, 347] on span "CH- lower crowding, reduced [MEDICAL_DATA], midline shift with can't" at bounding box center [197, 348] width 264 height 10
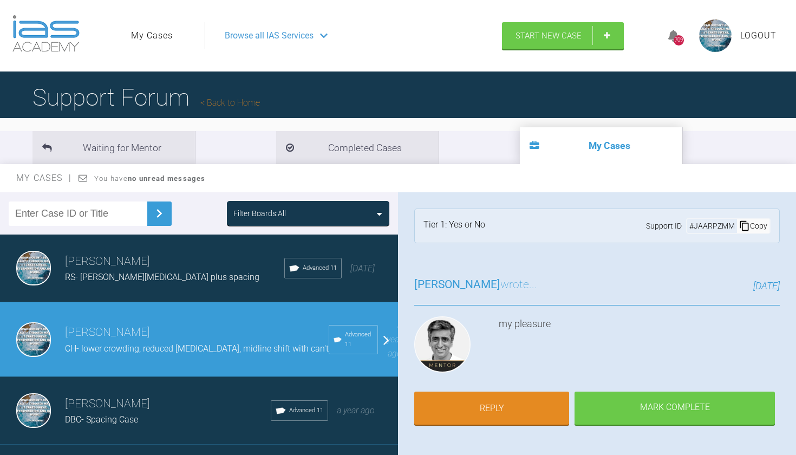
click at [117, 395] on h3 "[PERSON_NAME]" at bounding box center [168, 404] width 206 height 18
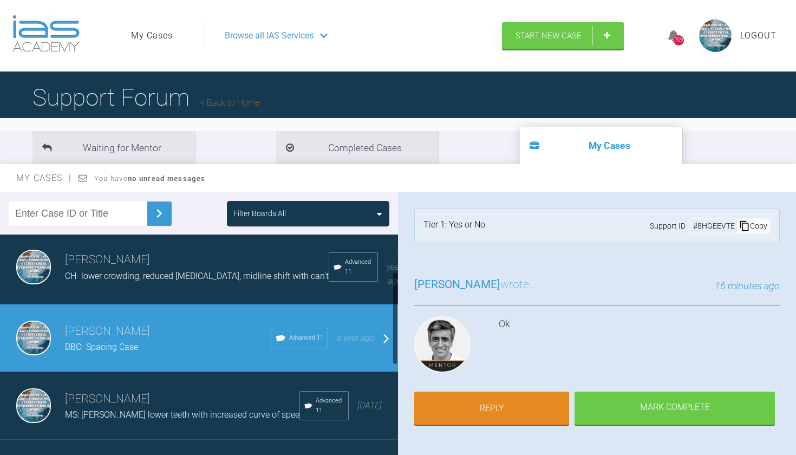
scroll to position [92, 0]
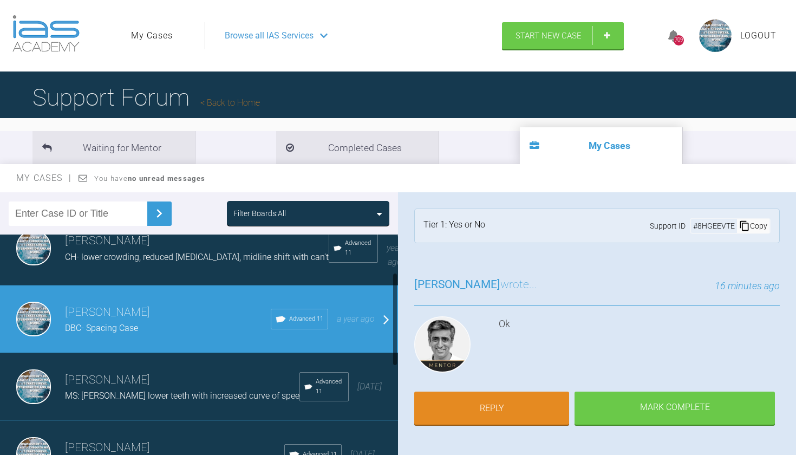
click at [142, 374] on h3 "[PERSON_NAME]" at bounding box center [182, 380] width 234 height 18
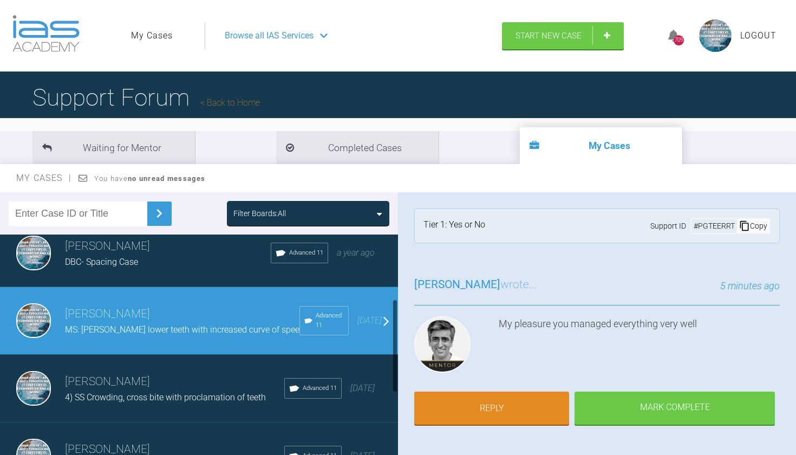
scroll to position [161, 0]
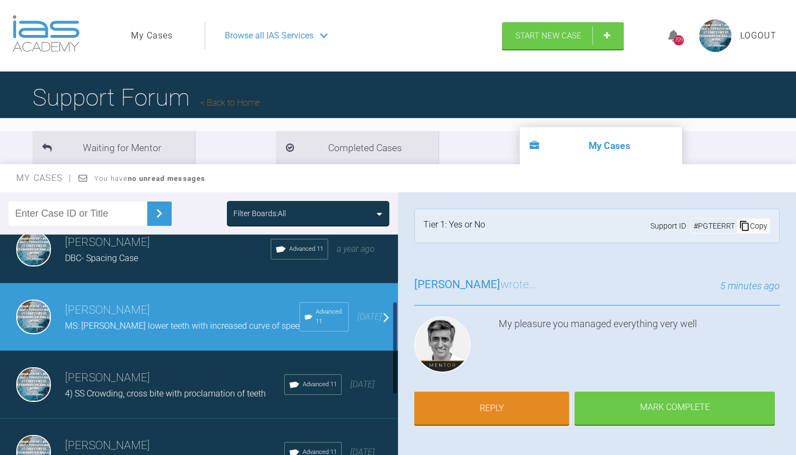
click at [142, 374] on h3 "[PERSON_NAME]" at bounding box center [174, 378] width 219 height 18
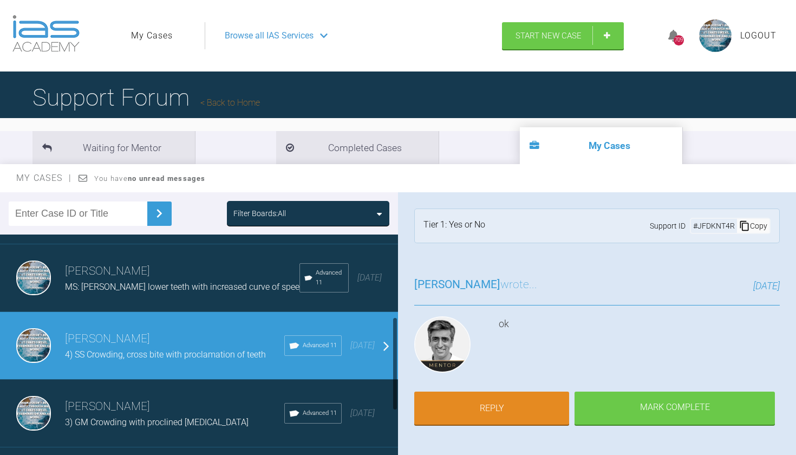
scroll to position [205, 0]
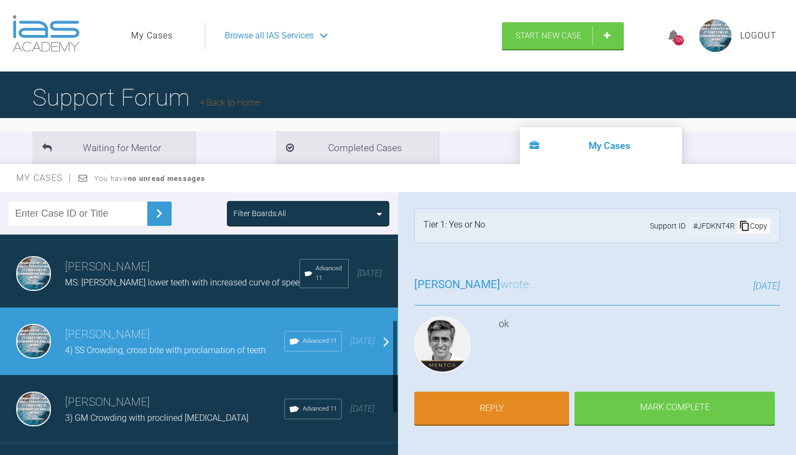
click at [137, 395] on h3 "[PERSON_NAME]" at bounding box center [174, 402] width 219 height 18
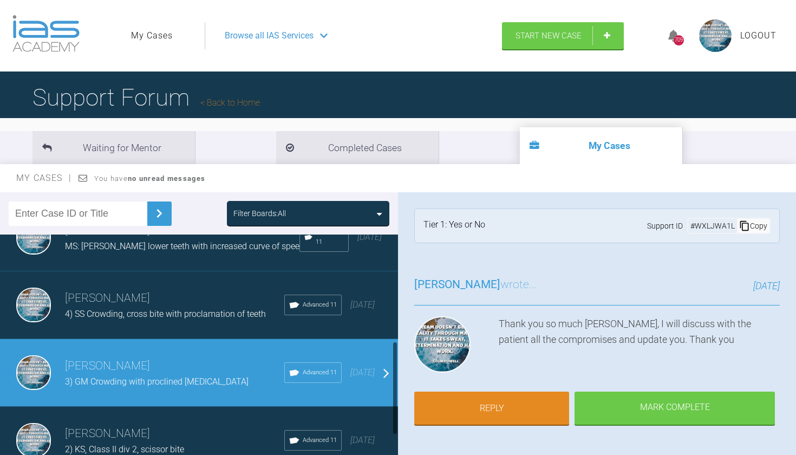
scroll to position [266, 0]
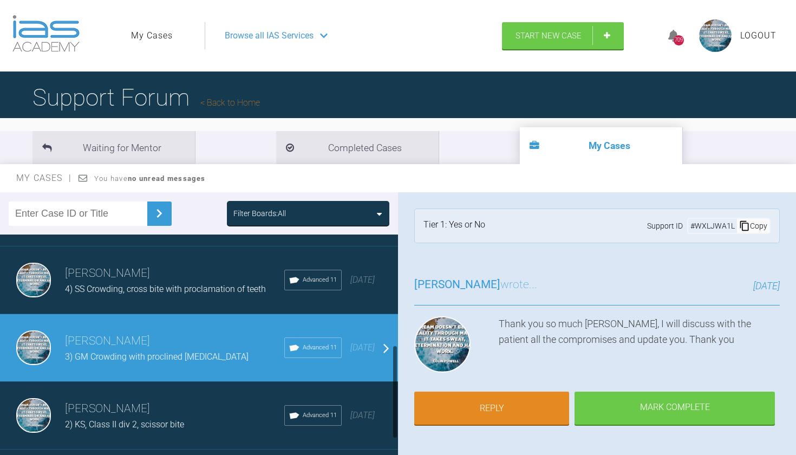
click at [132, 417] on div "2) KS, Class II div 2, scissor bite" at bounding box center [174, 424] width 219 height 14
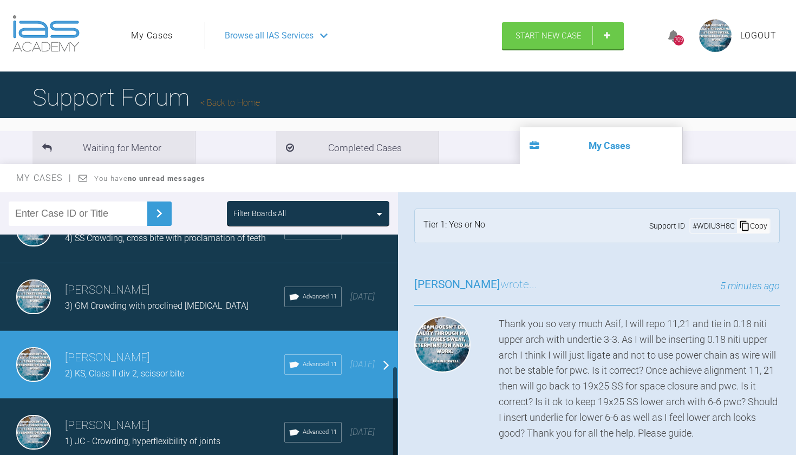
scroll to position [316, 0]
click at [156, 35] on link "My Cases" at bounding box center [152, 36] width 42 height 14
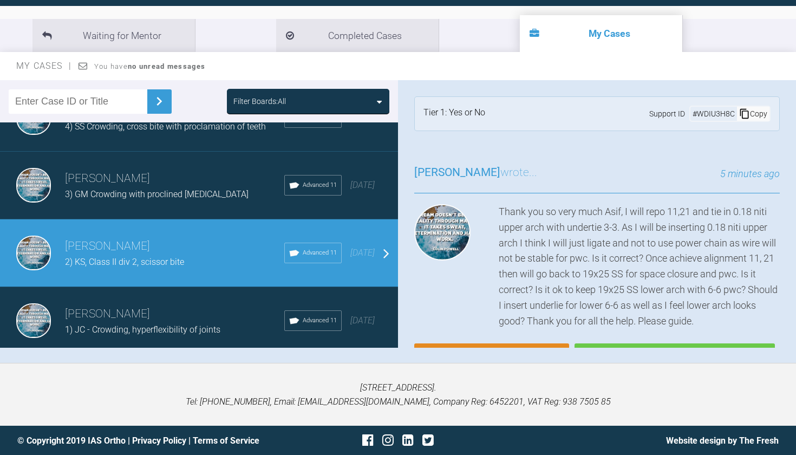
scroll to position [112, 0]
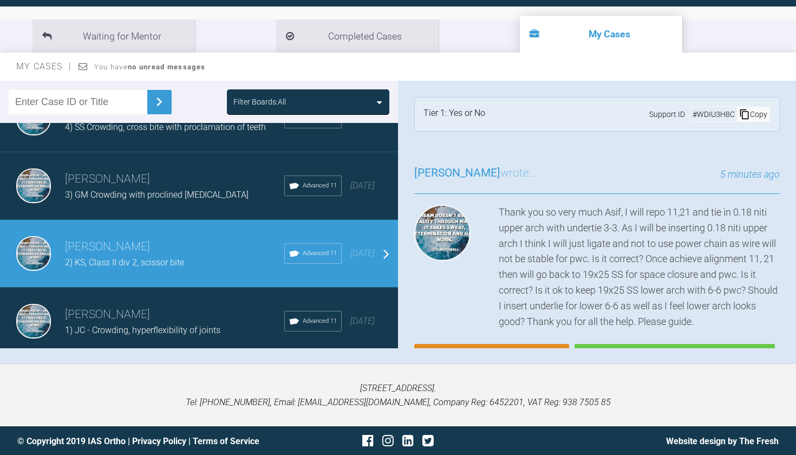
click at [446, 286] on div at bounding box center [449, 267] width 70 height 125
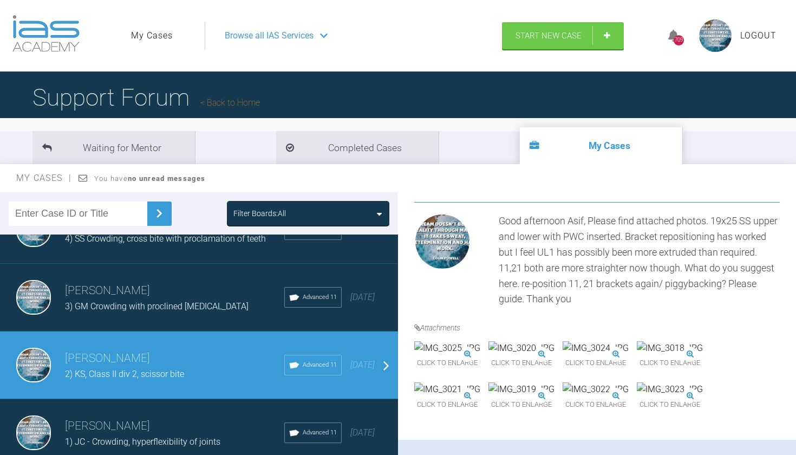
scroll to position [0, 0]
click at [303, 140] on li "Completed Cases" at bounding box center [357, 147] width 162 height 33
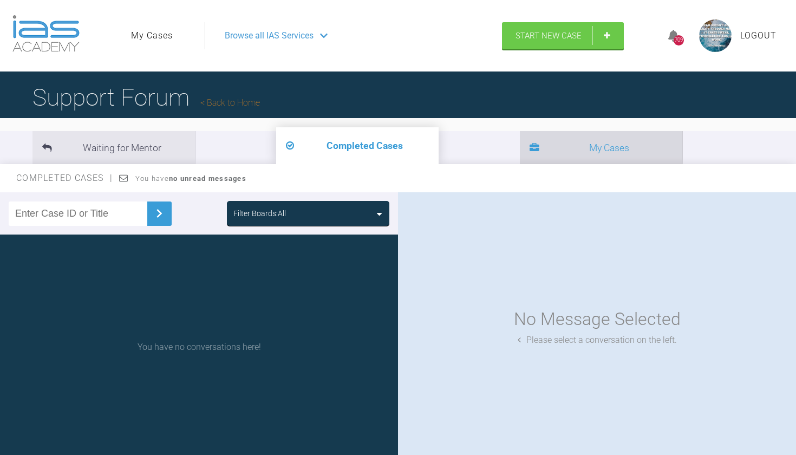
click at [520, 154] on li "My Cases" at bounding box center [601, 147] width 162 height 33
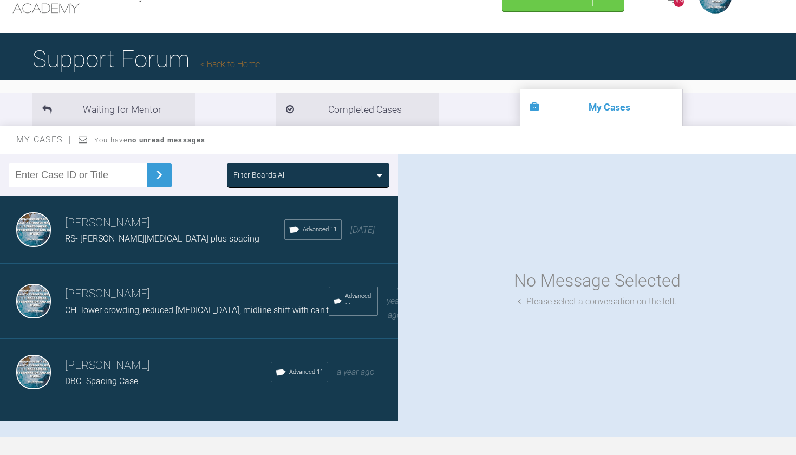
scroll to position [47, 0]
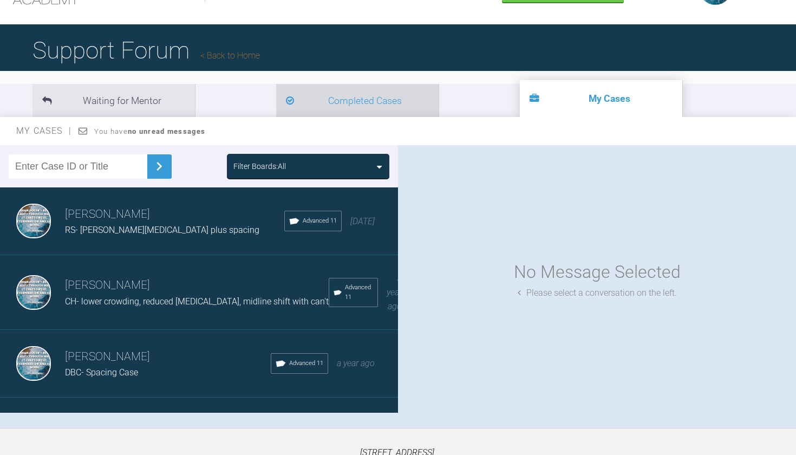
click at [276, 97] on li "Completed Cases" at bounding box center [357, 100] width 162 height 33
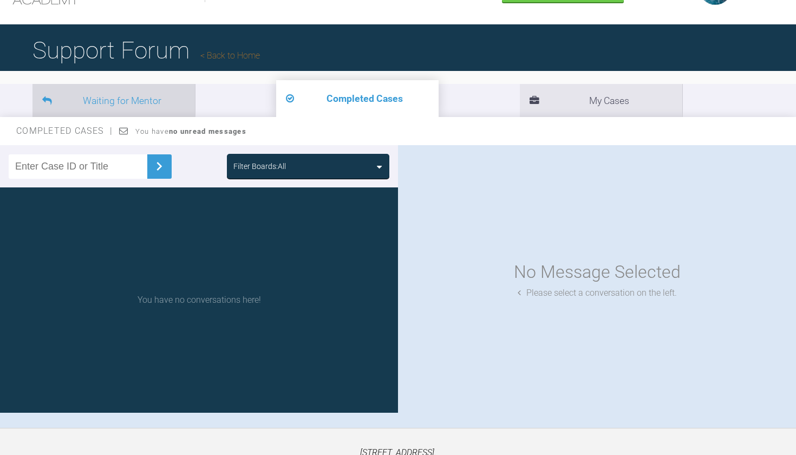
click at [151, 95] on li "Waiting for Mentor" at bounding box center [113, 100] width 162 height 33
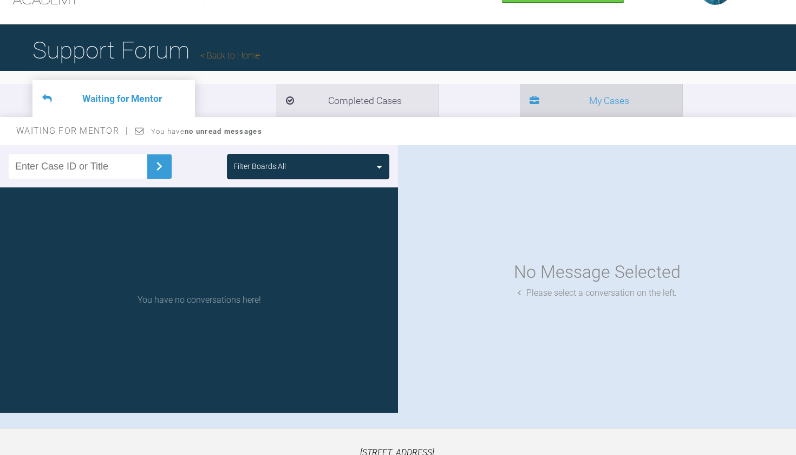
click at [520, 92] on li "My Cases" at bounding box center [601, 100] width 162 height 33
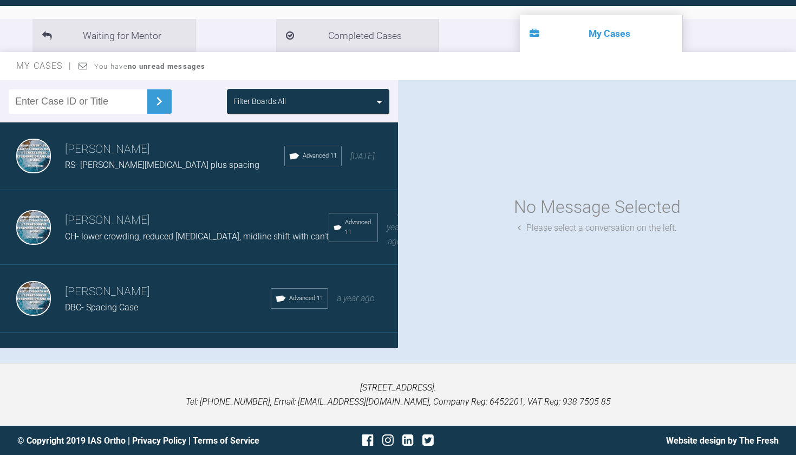
scroll to position [112, 0]
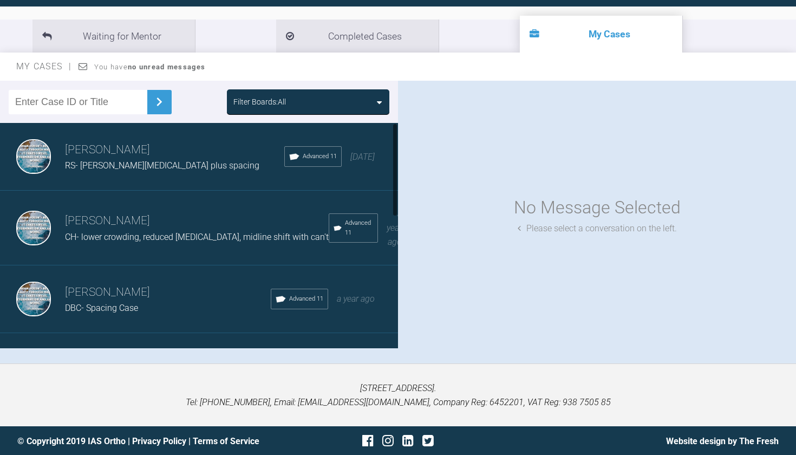
click at [192, 156] on h3 "[PERSON_NAME]" at bounding box center [174, 150] width 219 height 18
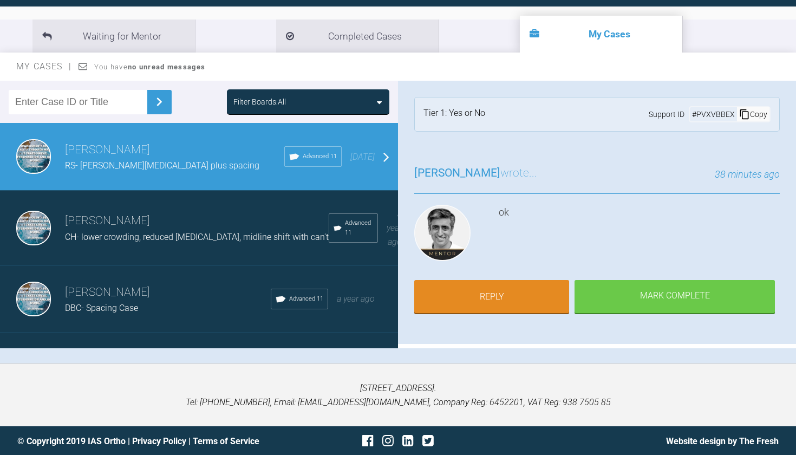
click at [206, 212] on h3 "[PERSON_NAME]" at bounding box center [197, 221] width 264 height 18
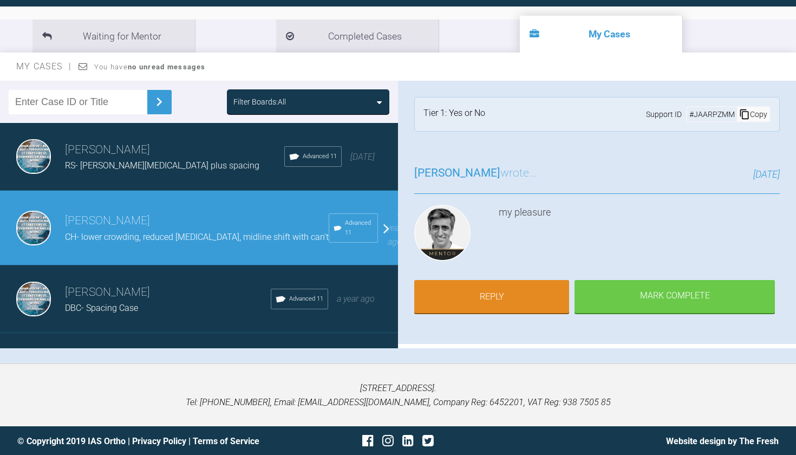
click at [210, 286] on h3 "[PERSON_NAME]" at bounding box center [168, 292] width 206 height 18
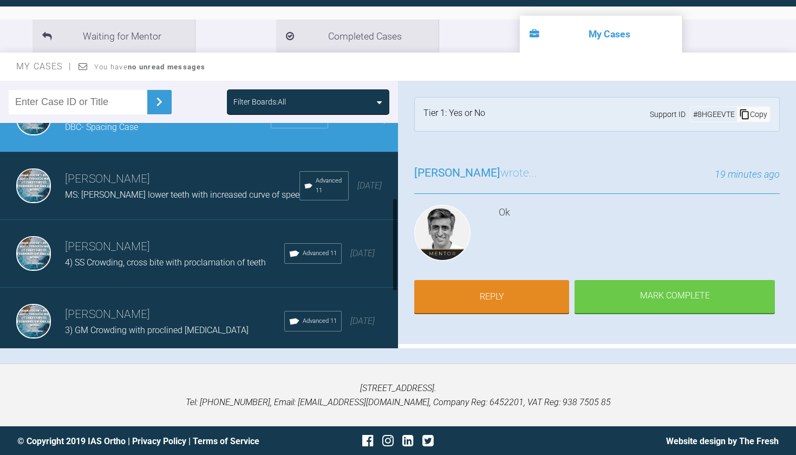
scroll to position [182, 0]
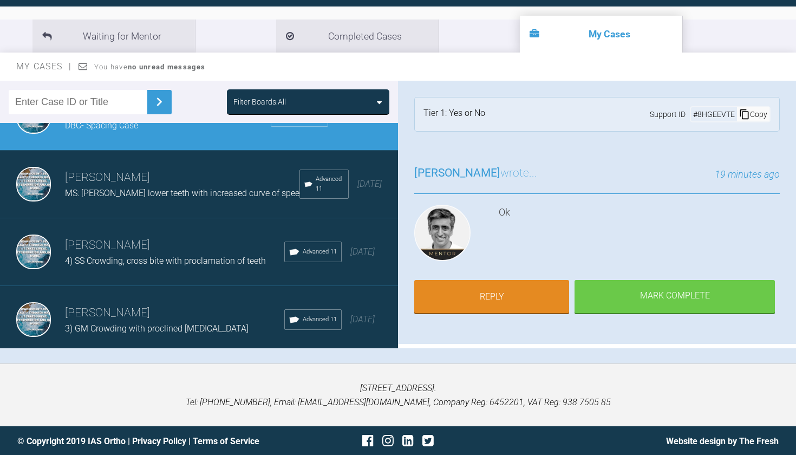
click at [162, 188] on span "MS: [PERSON_NAME] lower teeth with increased curve of spee" at bounding box center [182, 193] width 234 height 10
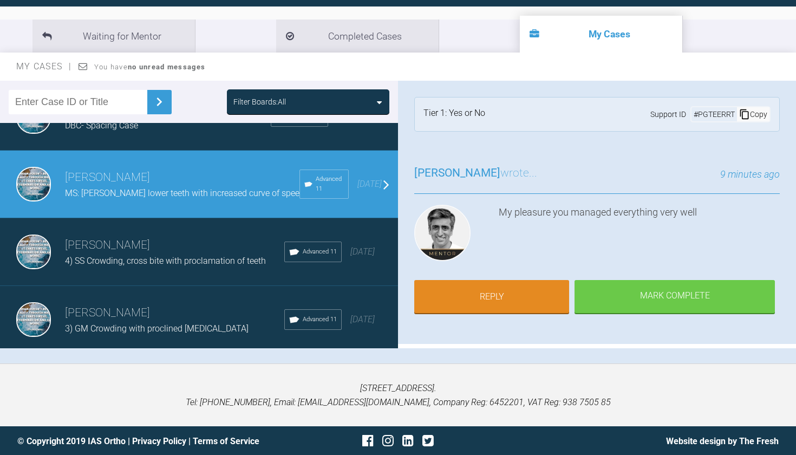
click at [168, 237] on h3 "[PERSON_NAME]" at bounding box center [174, 245] width 219 height 18
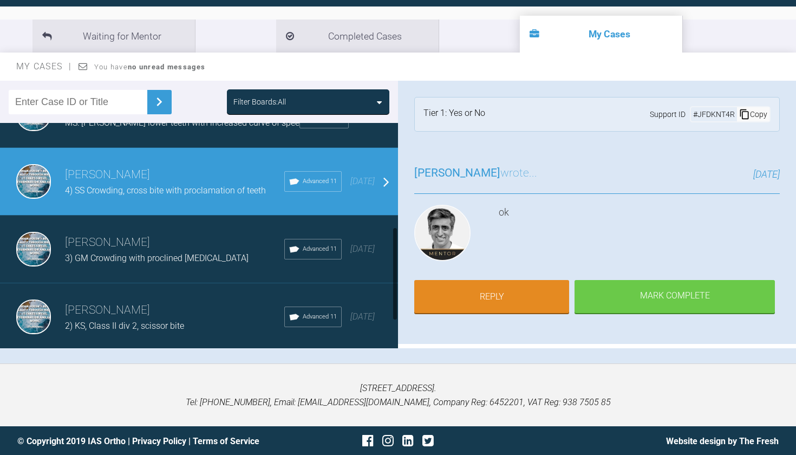
scroll to position [256, 0]
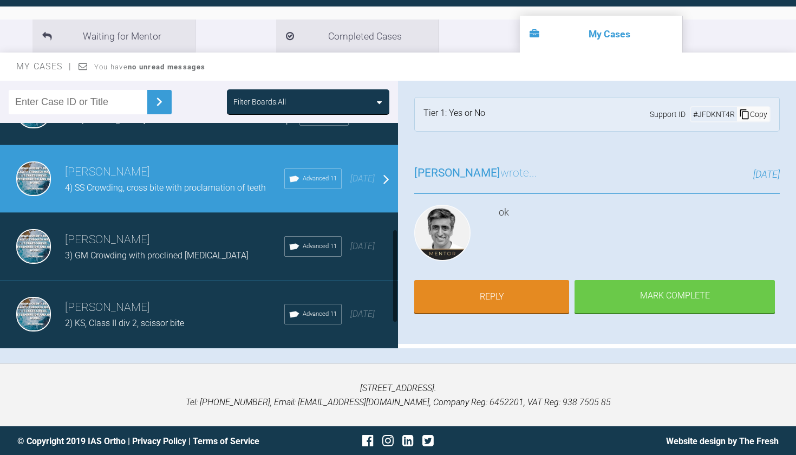
click at [168, 237] on h3 "[PERSON_NAME]" at bounding box center [174, 240] width 219 height 18
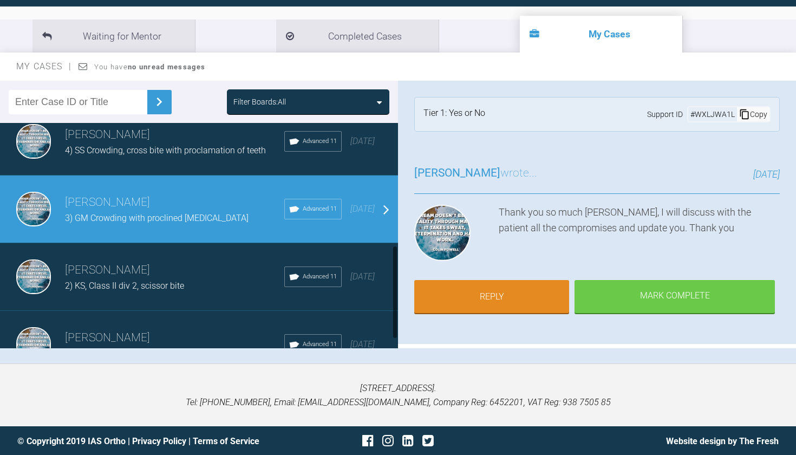
scroll to position [302, 0]
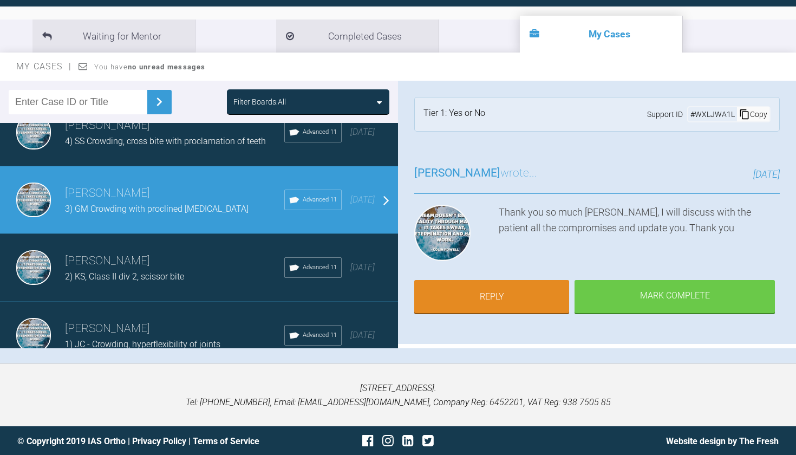
click at [163, 239] on div "Waseem Farooq 2) KS, Class II div 2, scissor bite Advanced 11 2 years ago" at bounding box center [199, 268] width 398 height 68
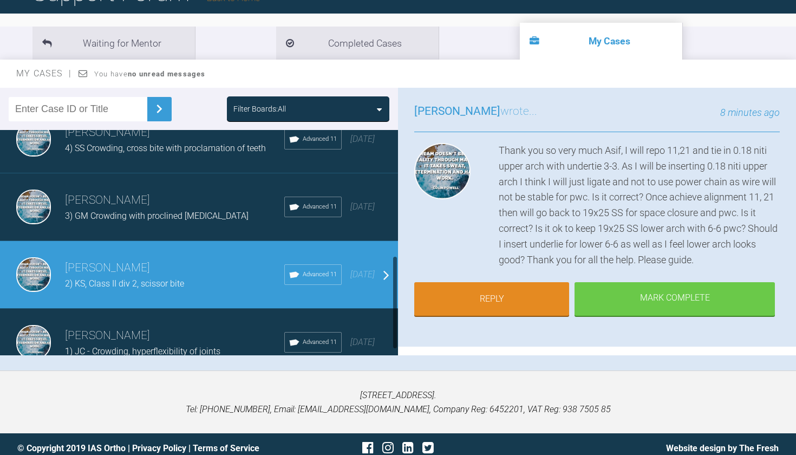
scroll to position [100, 0]
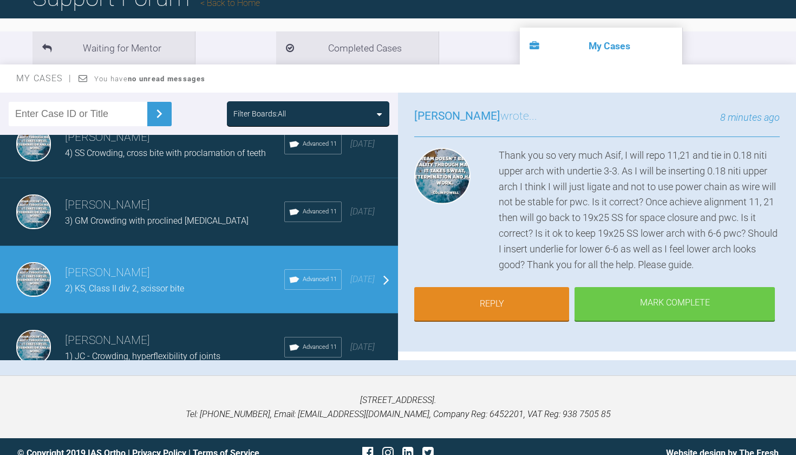
click at [141, 331] on h3 "[PERSON_NAME]" at bounding box center [174, 340] width 219 height 18
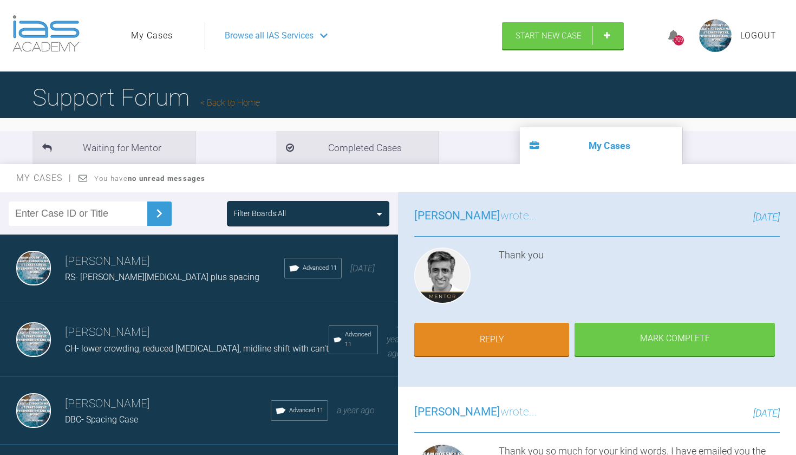
scroll to position [0, 0]
click at [159, 37] on link "My Cases" at bounding box center [152, 36] width 42 height 14
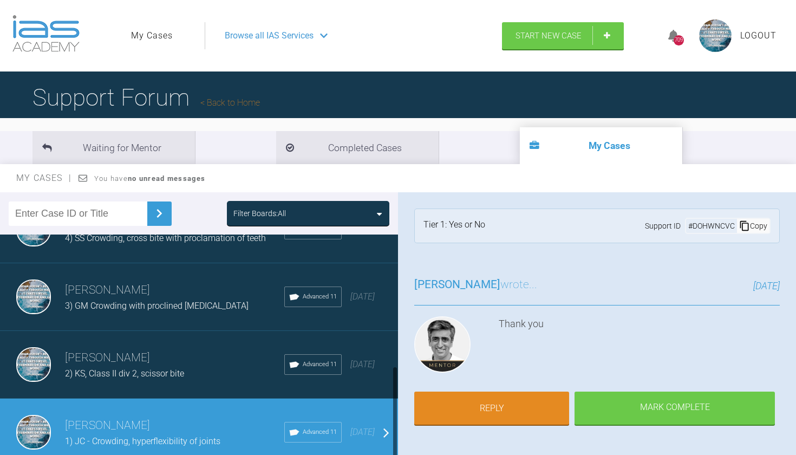
scroll to position [316, 0]
click at [91, 369] on span "2) KS, Class II div 2, scissor bite" at bounding box center [124, 374] width 119 height 10
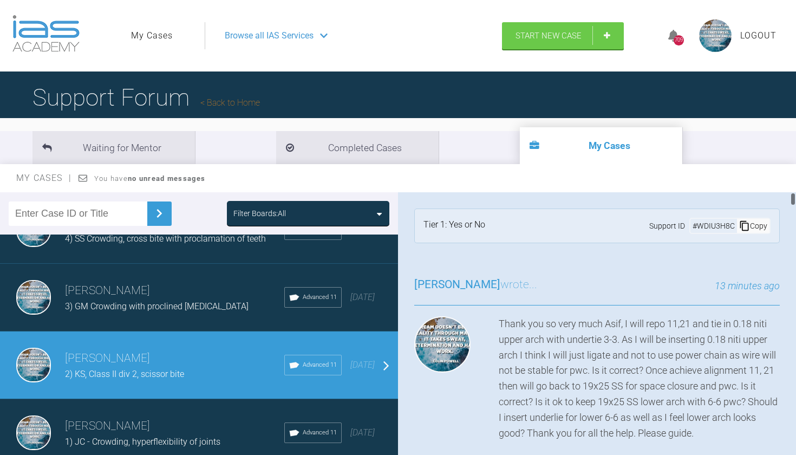
scroll to position [0, 0]
click at [112, 354] on h3 "[PERSON_NAME]" at bounding box center [174, 358] width 219 height 18
click at [150, 40] on link "My Cases" at bounding box center [152, 36] width 42 height 14
click at [152, 34] on link "My Cases" at bounding box center [152, 36] width 42 height 14
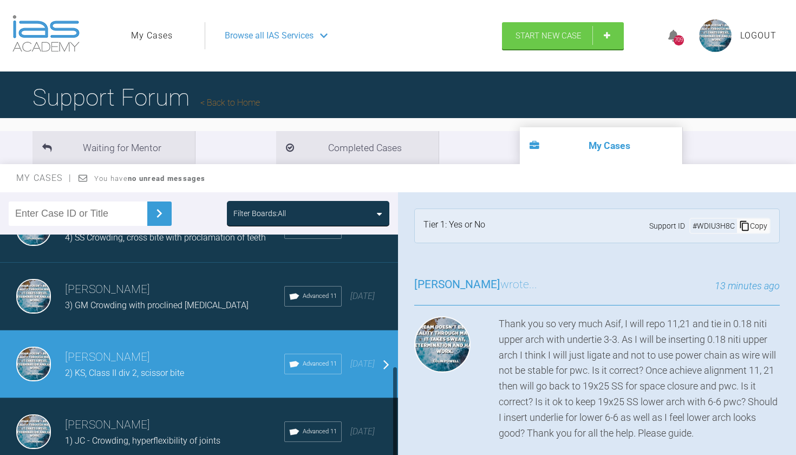
scroll to position [316, 0]
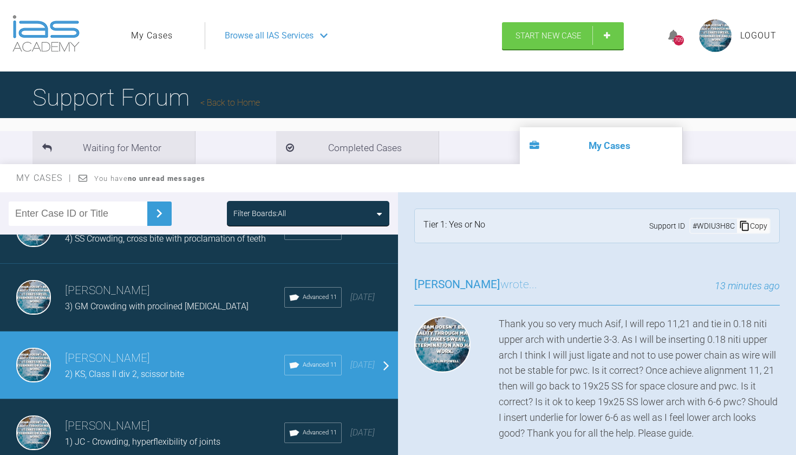
click at [164, 34] on link "My Cases" at bounding box center [152, 36] width 42 height 14
click at [156, 35] on link "My Cases" at bounding box center [152, 36] width 42 height 14
click at [328, 33] on icon at bounding box center [324, 35] width 8 height 9
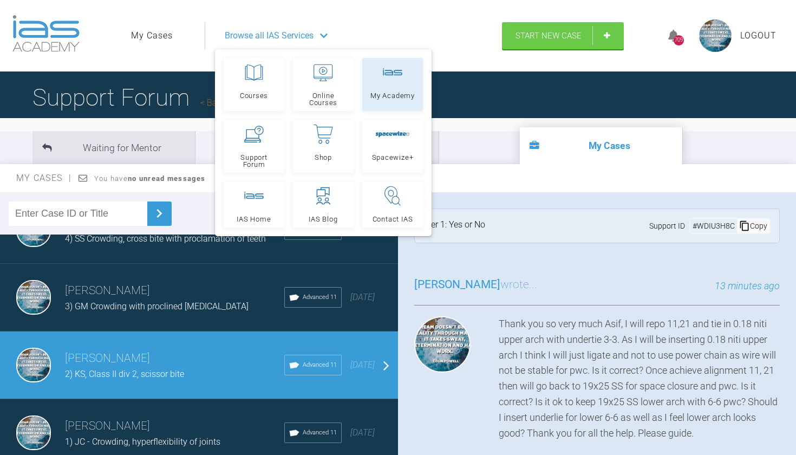
click at [384, 84] on link "My Academy" at bounding box center [392, 84] width 61 height 53
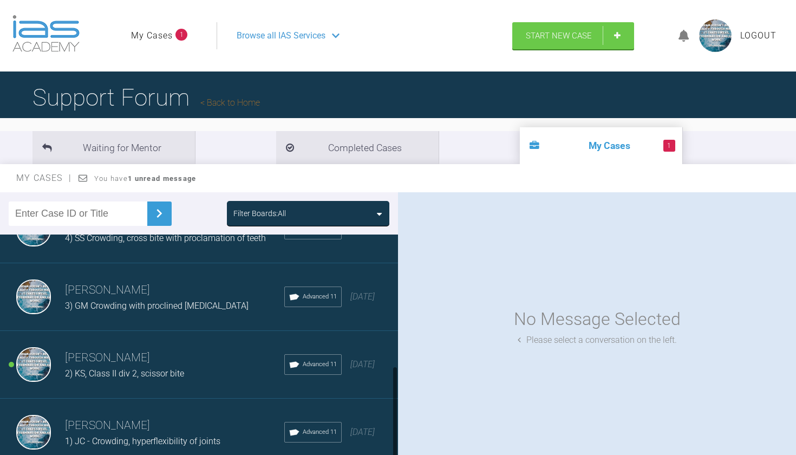
scroll to position [316, 0]
click at [99, 367] on div "2) KS, Class II div 2, scissor bite" at bounding box center [174, 374] width 219 height 14
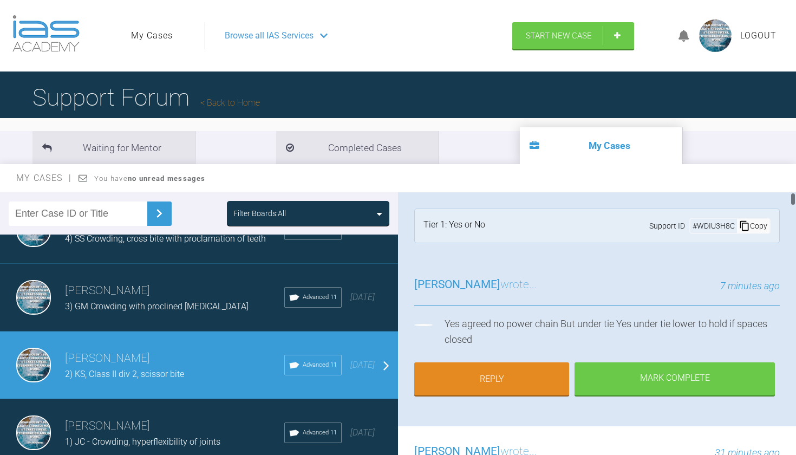
scroll to position [0, 0]
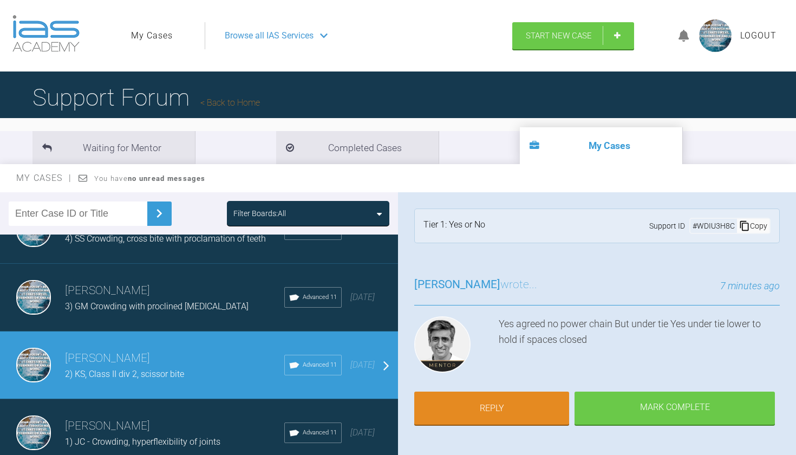
click at [759, 31] on span "Logout" at bounding box center [758, 36] width 36 height 14
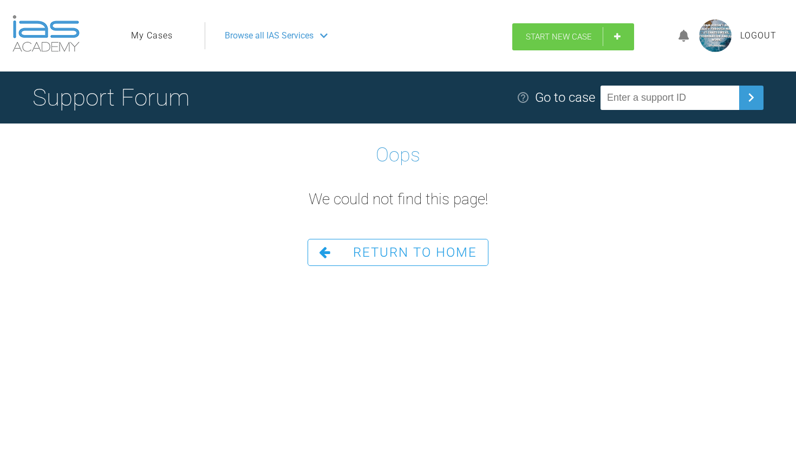
click at [567, 35] on span "Start New Case" at bounding box center [559, 37] width 66 height 10
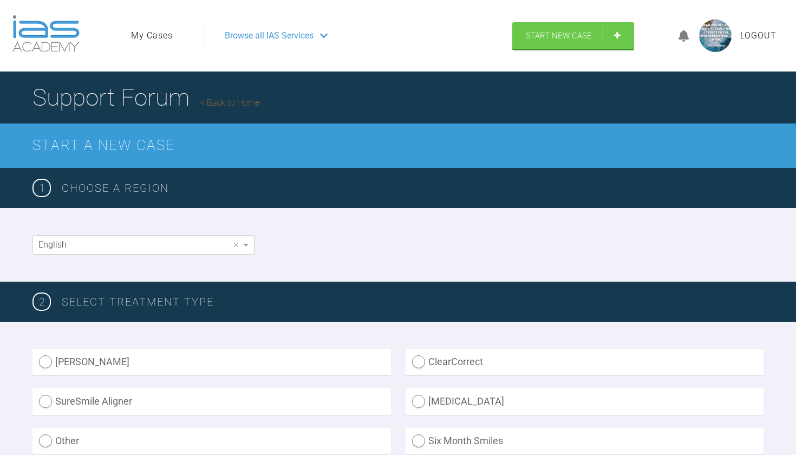
click at [159, 38] on link "My Cases" at bounding box center [152, 36] width 42 height 14
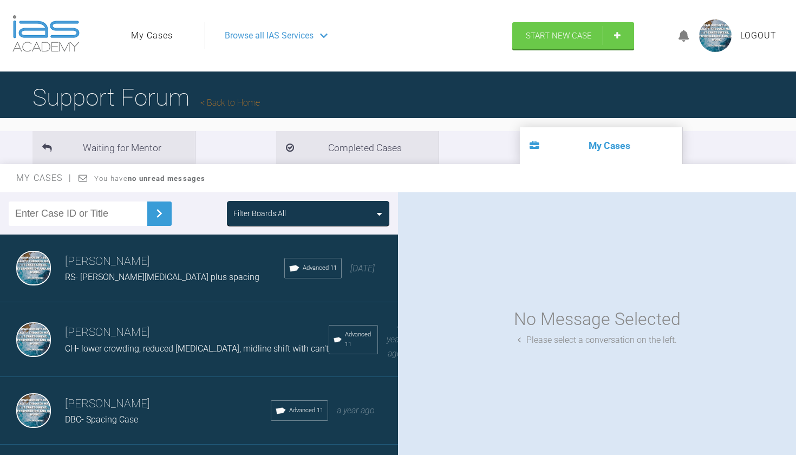
click at [122, 276] on span "RS- [PERSON_NAME][MEDICAL_DATA] plus spacing" at bounding box center [162, 277] width 194 height 10
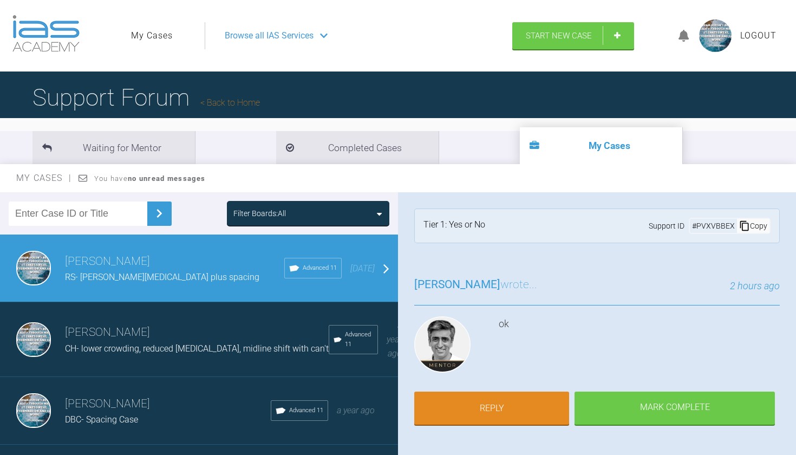
click at [108, 343] on span "CH- lower crowding, reduced [MEDICAL_DATA], midline shift with can't" at bounding box center [197, 348] width 264 height 10
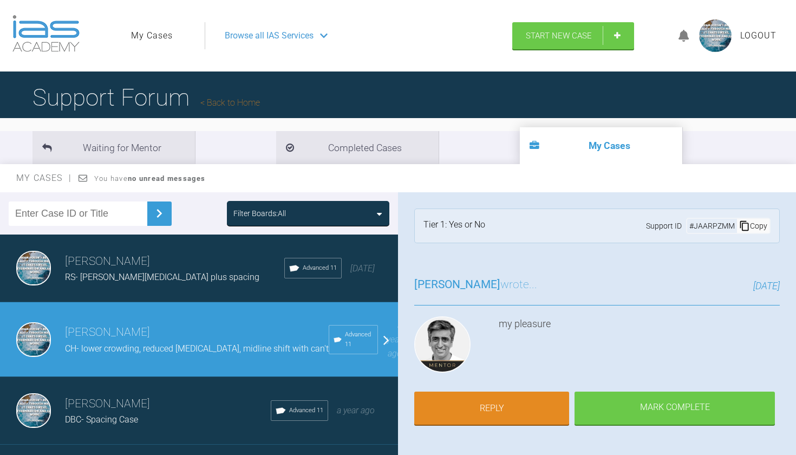
click at [107, 398] on h3 "[PERSON_NAME]" at bounding box center [168, 404] width 206 height 18
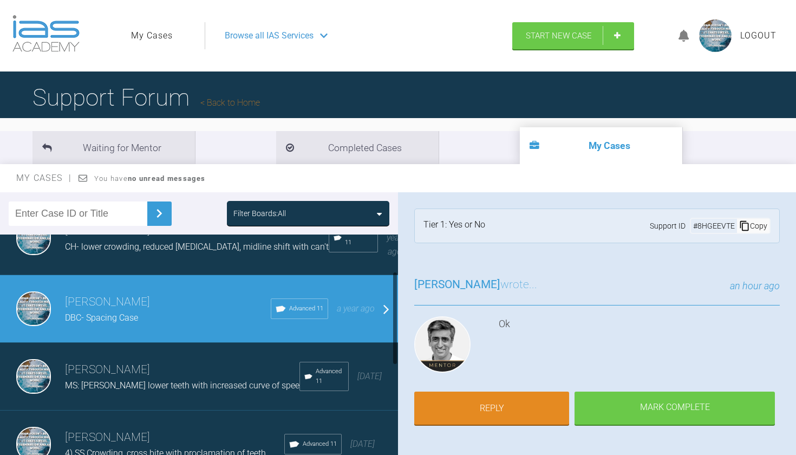
scroll to position [123, 0]
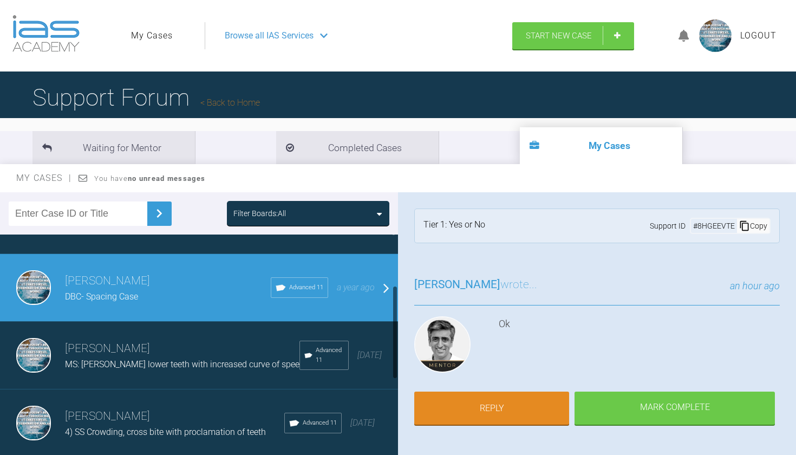
click at [154, 359] on span "MS: [PERSON_NAME] lower teeth with increased curve of spee" at bounding box center [182, 364] width 234 height 10
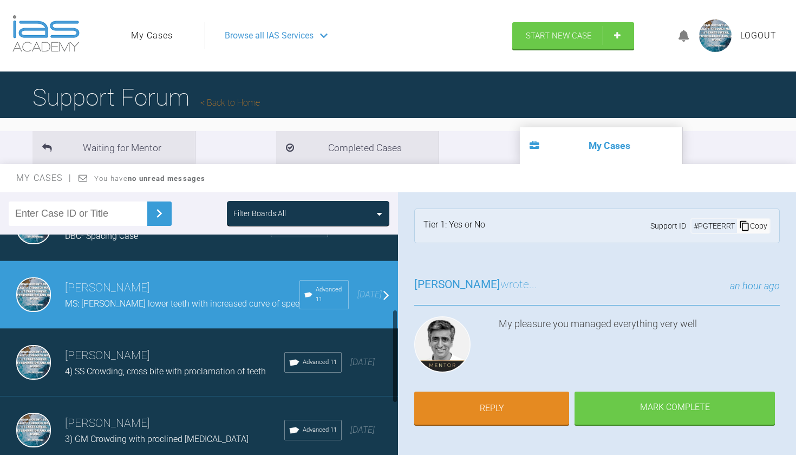
scroll to position [184, 0]
click at [154, 364] on div "4) SS Crowding, cross bite with proclamation of teeth" at bounding box center [174, 371] width 219 height 14
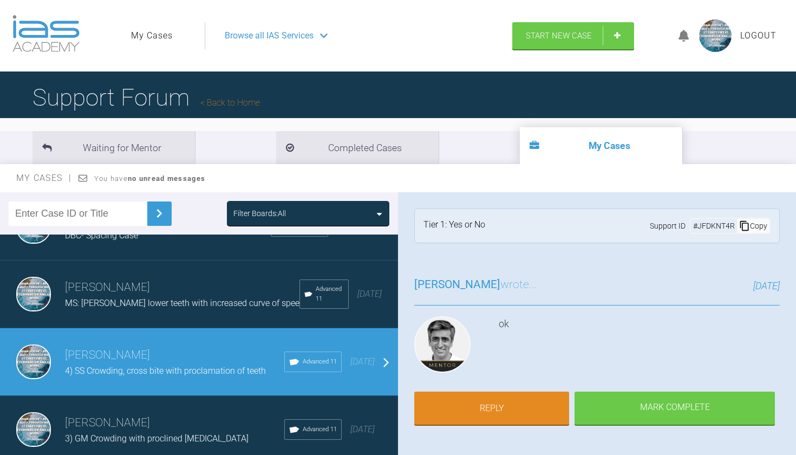
click at [136, 414] on h3 "[PERSON_NAME]" at bounding box center [174, 423] width 219 height 18
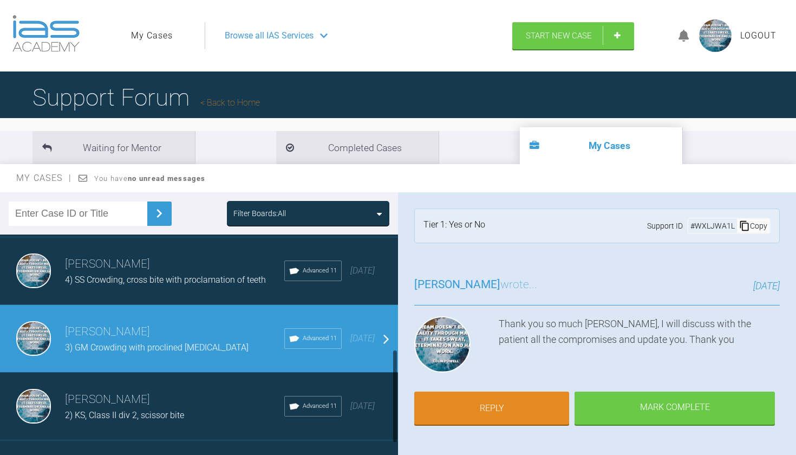
scroll to position [277, 0]
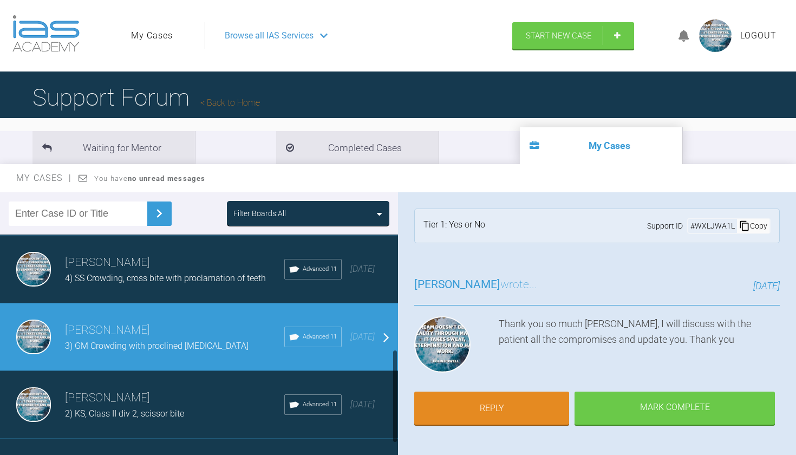
click at [135, 391] on h3 "[PERSON_NAME]" at bounding box center [174, 398] width 219 height 18
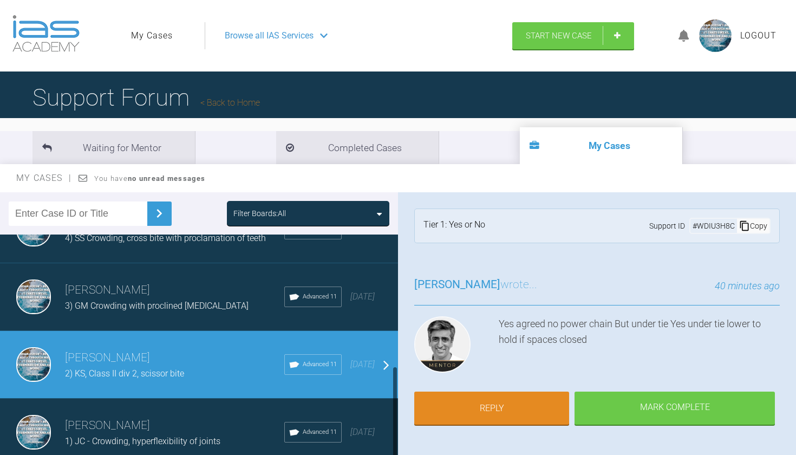
scroll to position [316, 0]
click at [121, 436] on span "1) JC - Crowding, hyperflexibility of joints" at bounding box center [142, 441] width 155 height 10
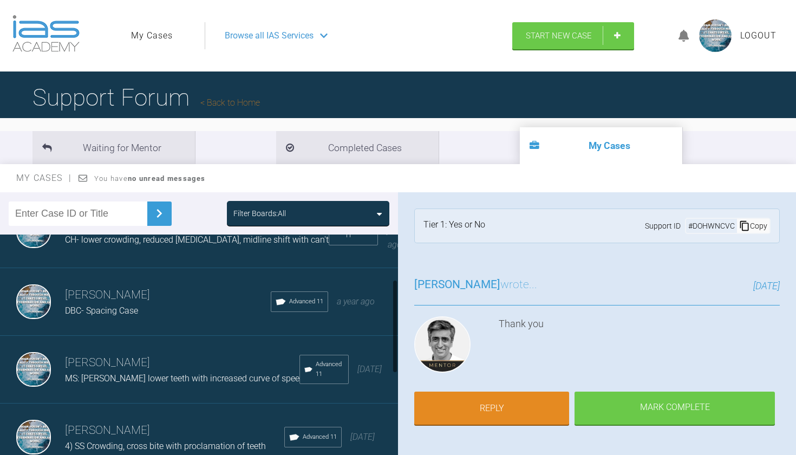
scroll to position [109, 0]
click at [118, 363] on h3 "[PERSON_NAME]" at bounding box center [182, 363] width 234 height 18
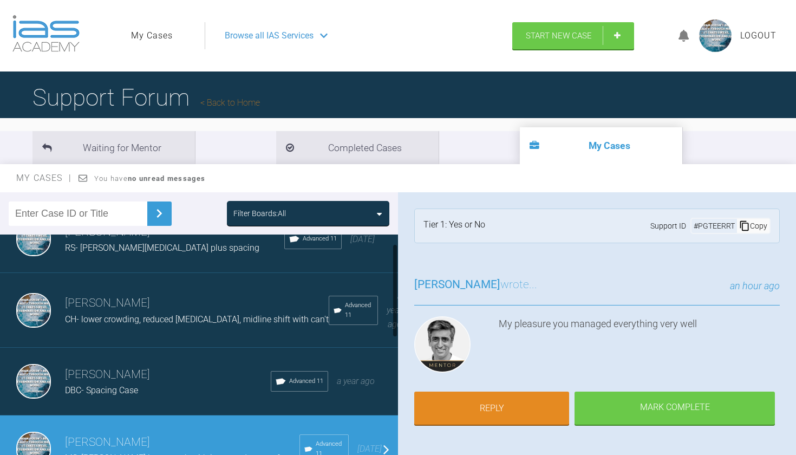
scroll to position [19, 0]
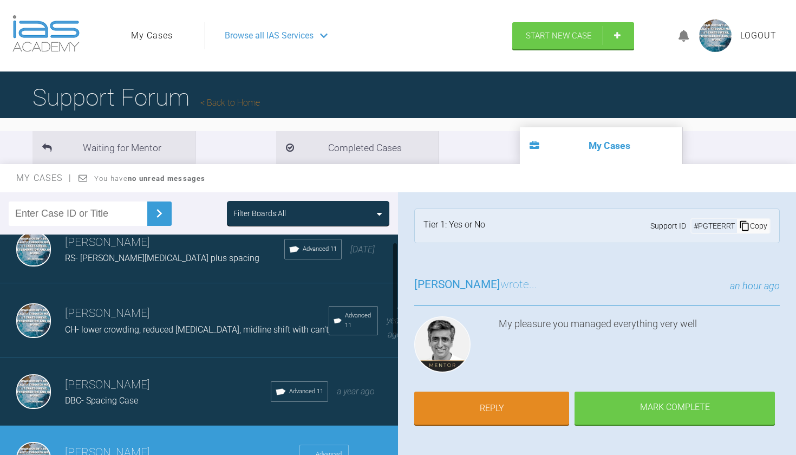
click at [132, 310] on h3 "[PERSON_NAME]" at bounding box center [197, 313] width 264 height 18
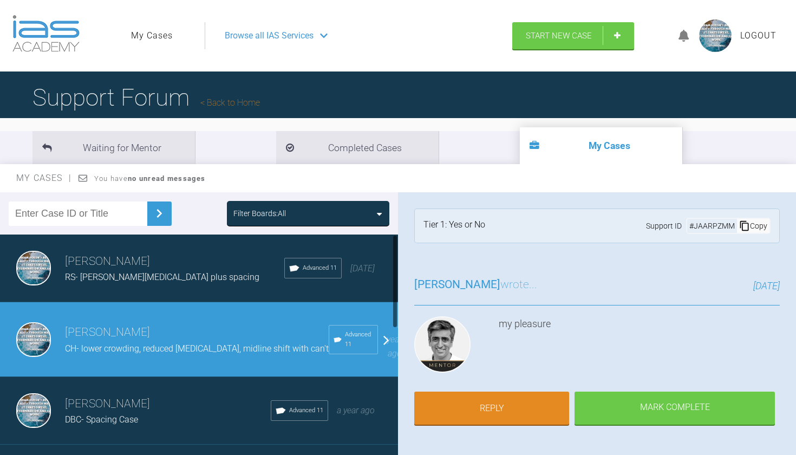
scroll to position [0, 0]
click at [158, 269] on h3 "[PERSON_NAME]" at bounding box center [174, 261] width 219 height 18
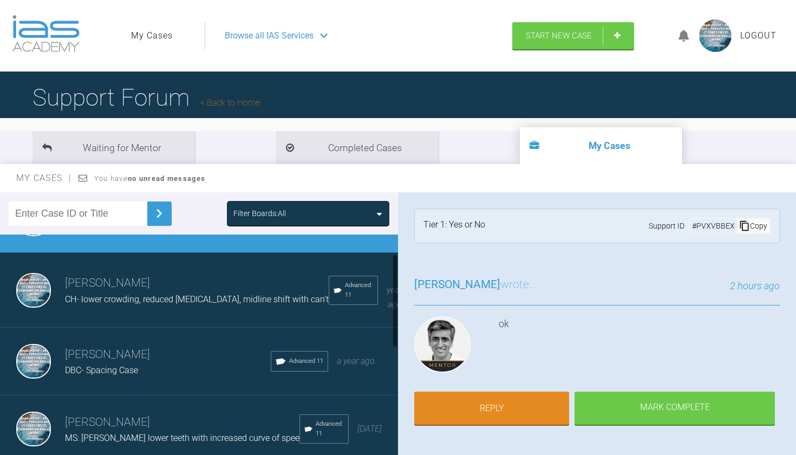
scroll to position [49, 0]
click at [126, 367] on span "DBC- Spacing Case" at bounding box center [101, 370] width 73 height 10
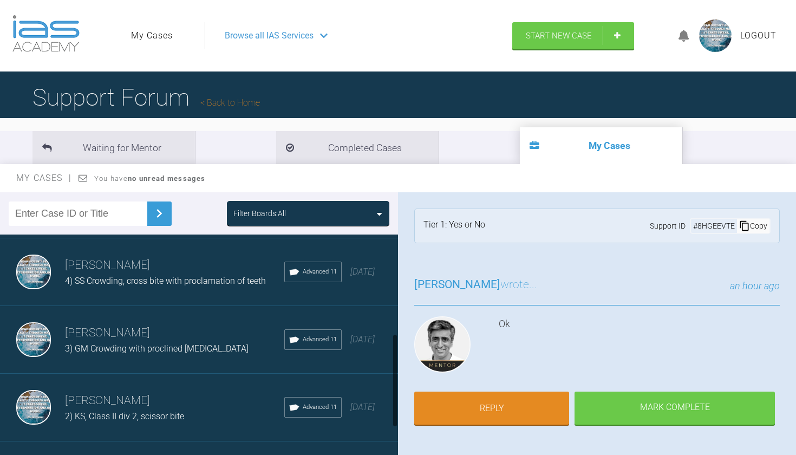
scroll to position [275, 0]
click at [114, 410] on span "2) KS, Class II div 2, scissor bite" at bounding box center [124, 415] width 119 height 10
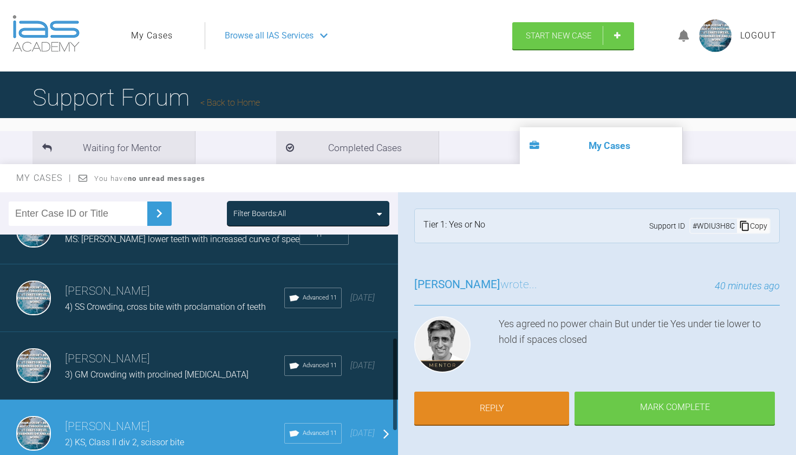
scroll to position [254, 0]
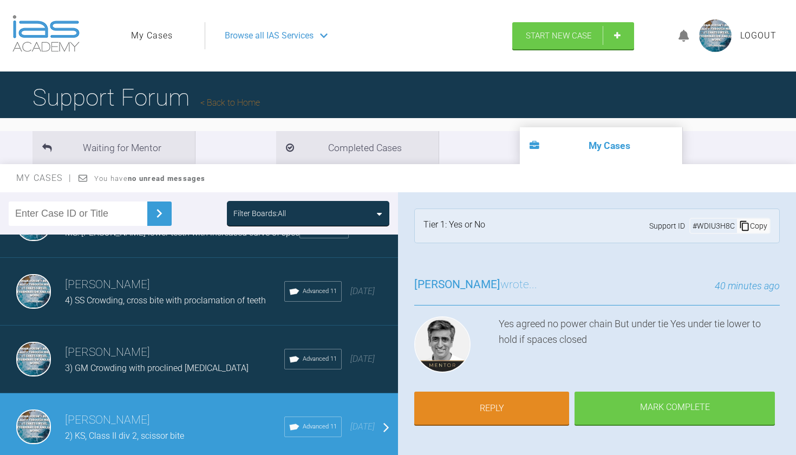
click at [153, 30] on link "My Cases" at bounding box center [152, 36] width 42 height 14
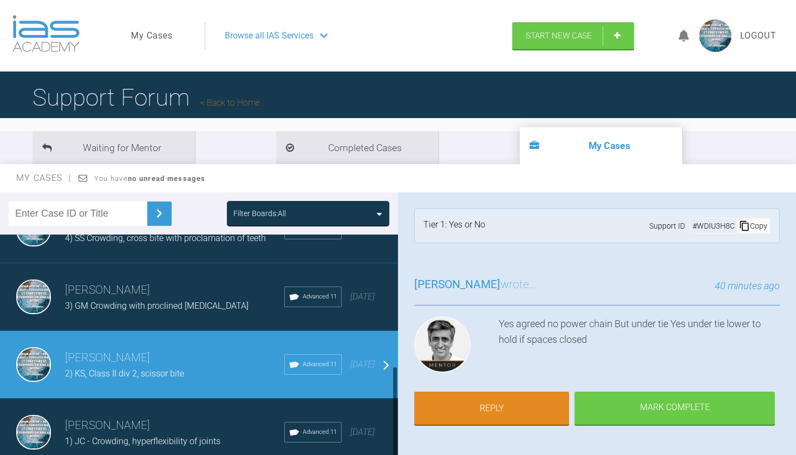
scroll to position [316, 0]
click at [757, 32] on span "Logout" at bounding box center [758, 36] width 36 height 14
